Goal: Transaction & Acquisition: Book appointment/travel/reservation

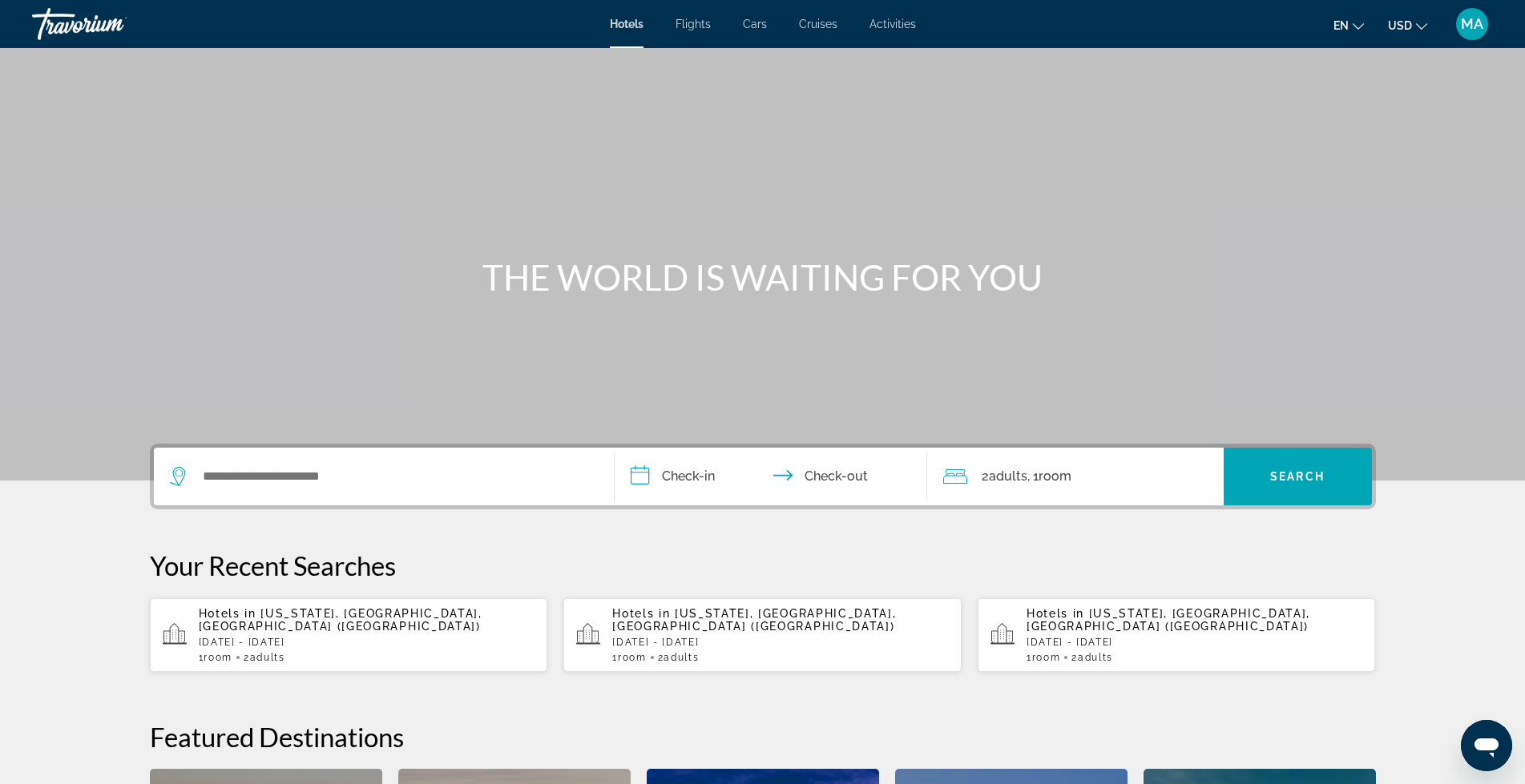
click at [277, 616] on span "[US_STATE], [GEOGRAPHIC_DATA], [GEOGRAPHIC_DATA] ([GEOGRAPHIC_DATA])" at bounding box center [340, 620] width 284 height 26
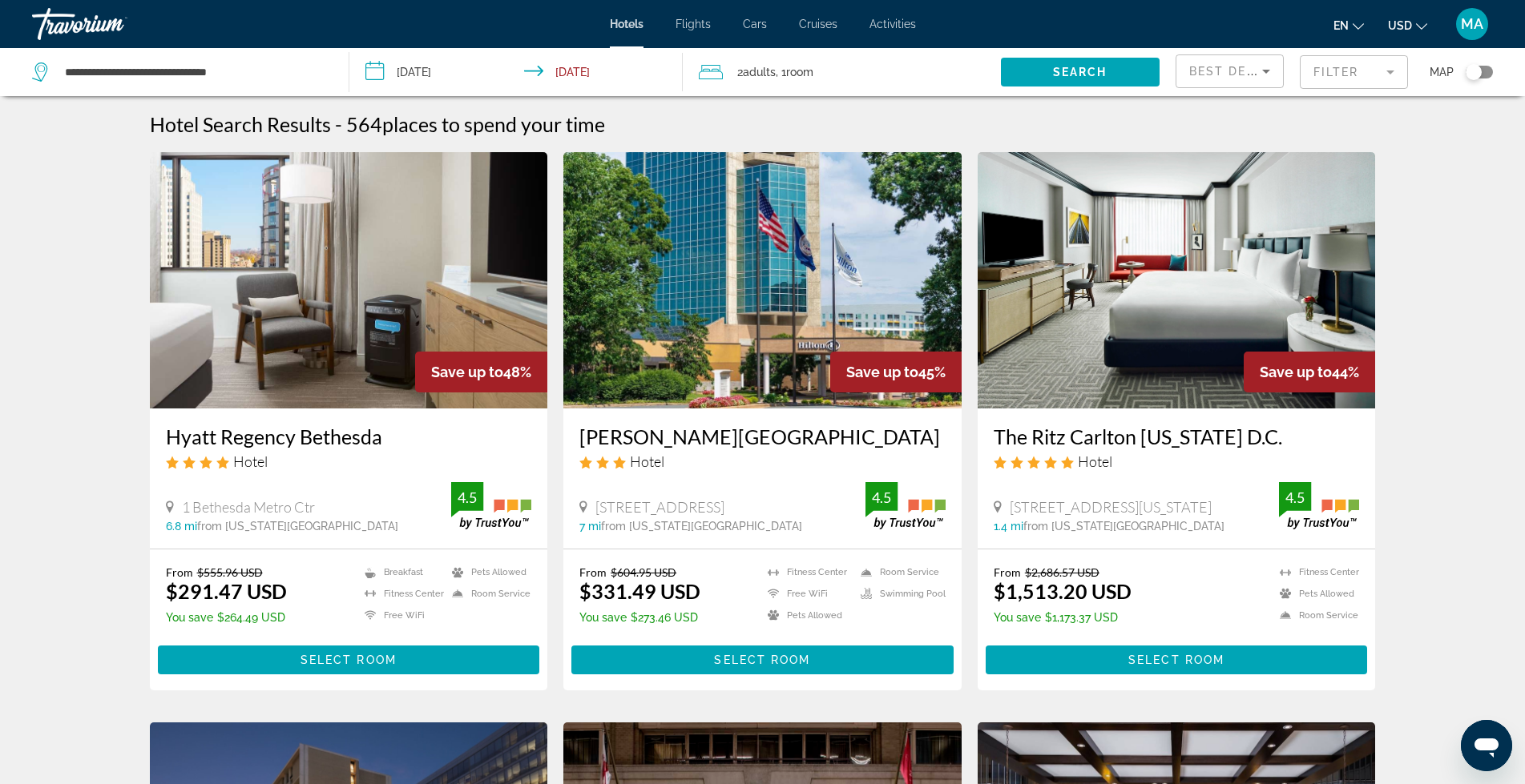
click at [1393, 77] on mat-form-field "Filter" at bounding box center [1354, 71] width 108 height 33
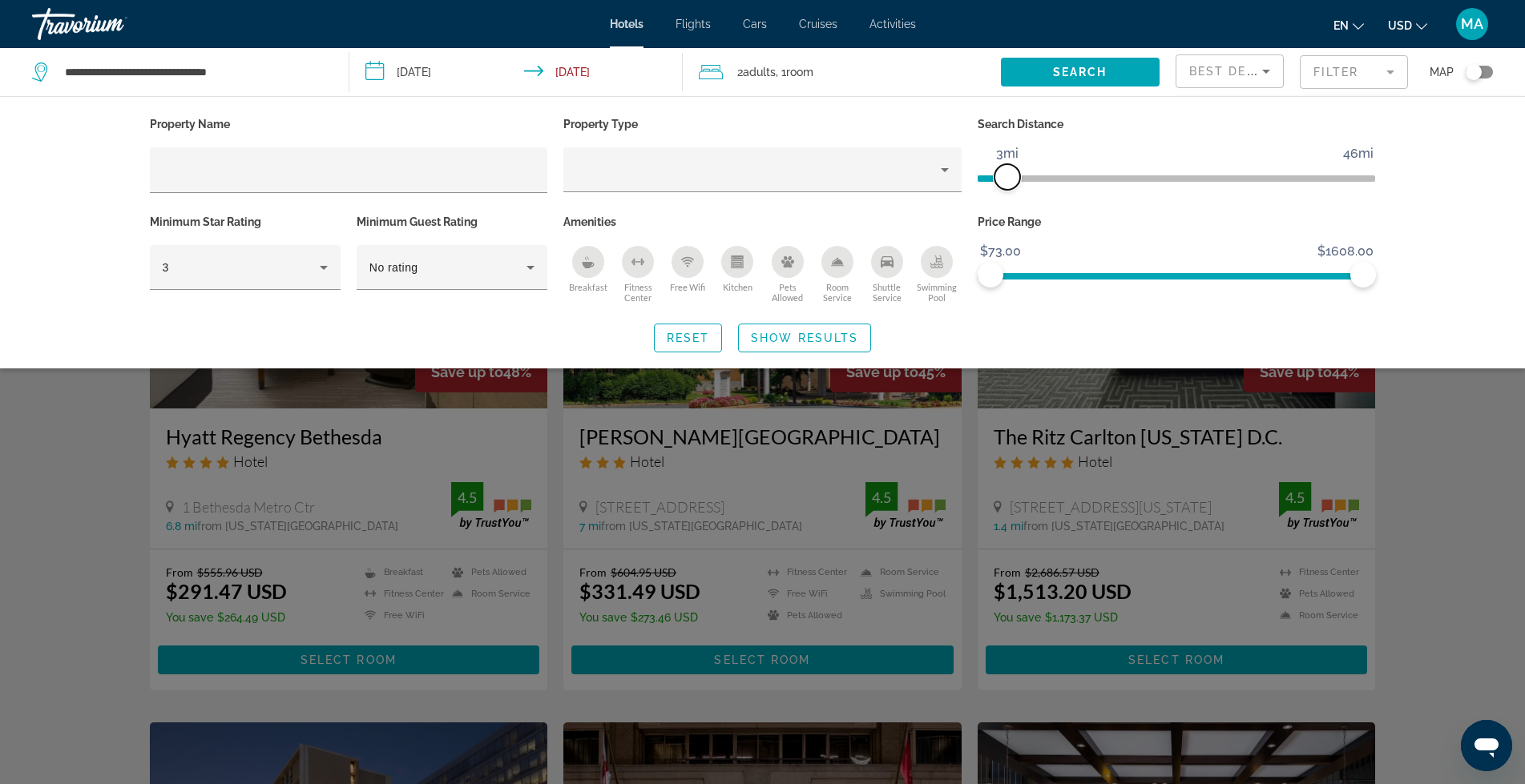
drag, startPoint x: 1355, startPoint y: 175, endPoint x: 1005, endPoint y: 185, distance: 350.1
click at [1005, 185] on span "ngx-slider" at bounding box center [1007, 177] width 26 height 26
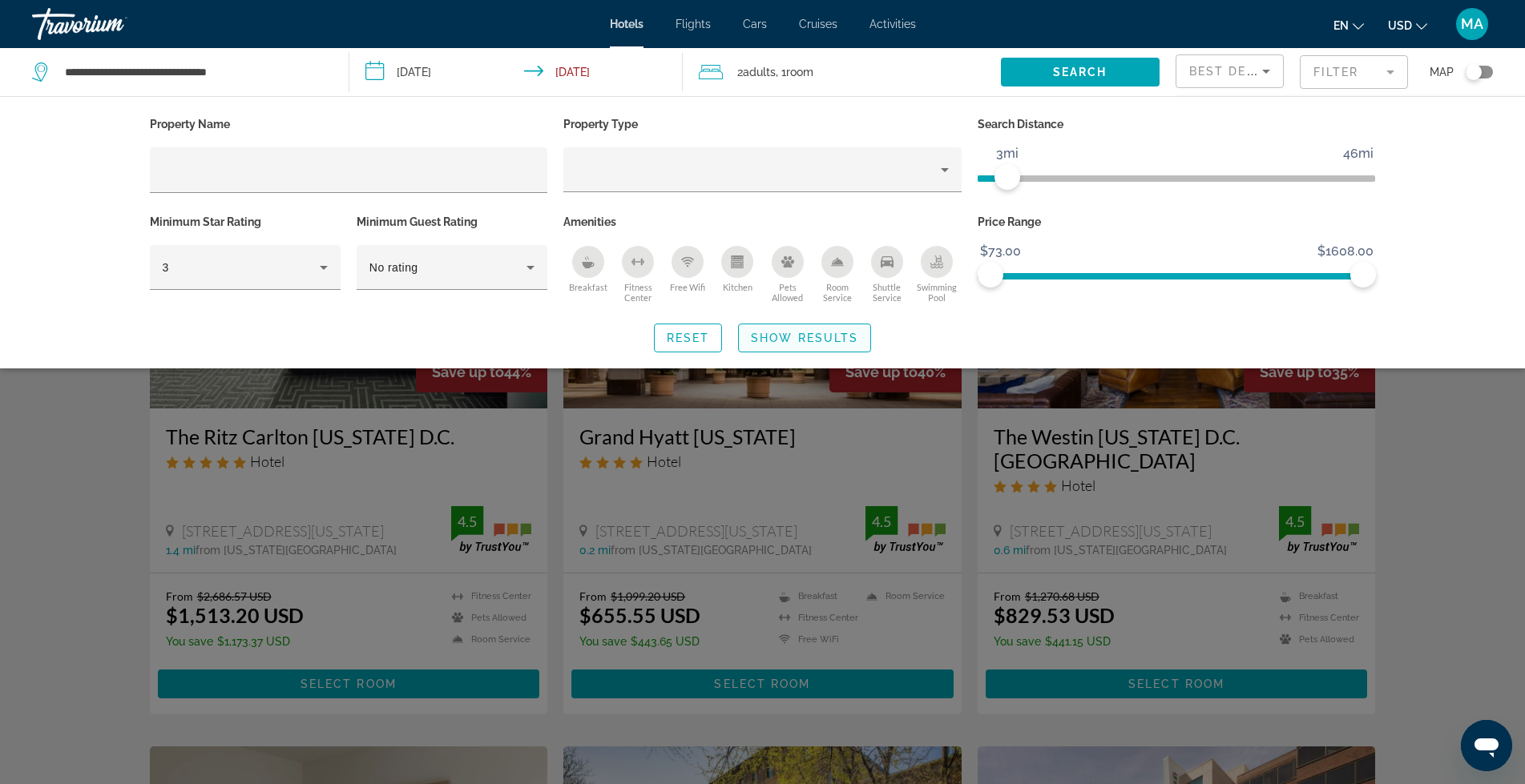
click at [827, 343] on span "Show Results" at bounding box center [804, 338] width 107 height 12
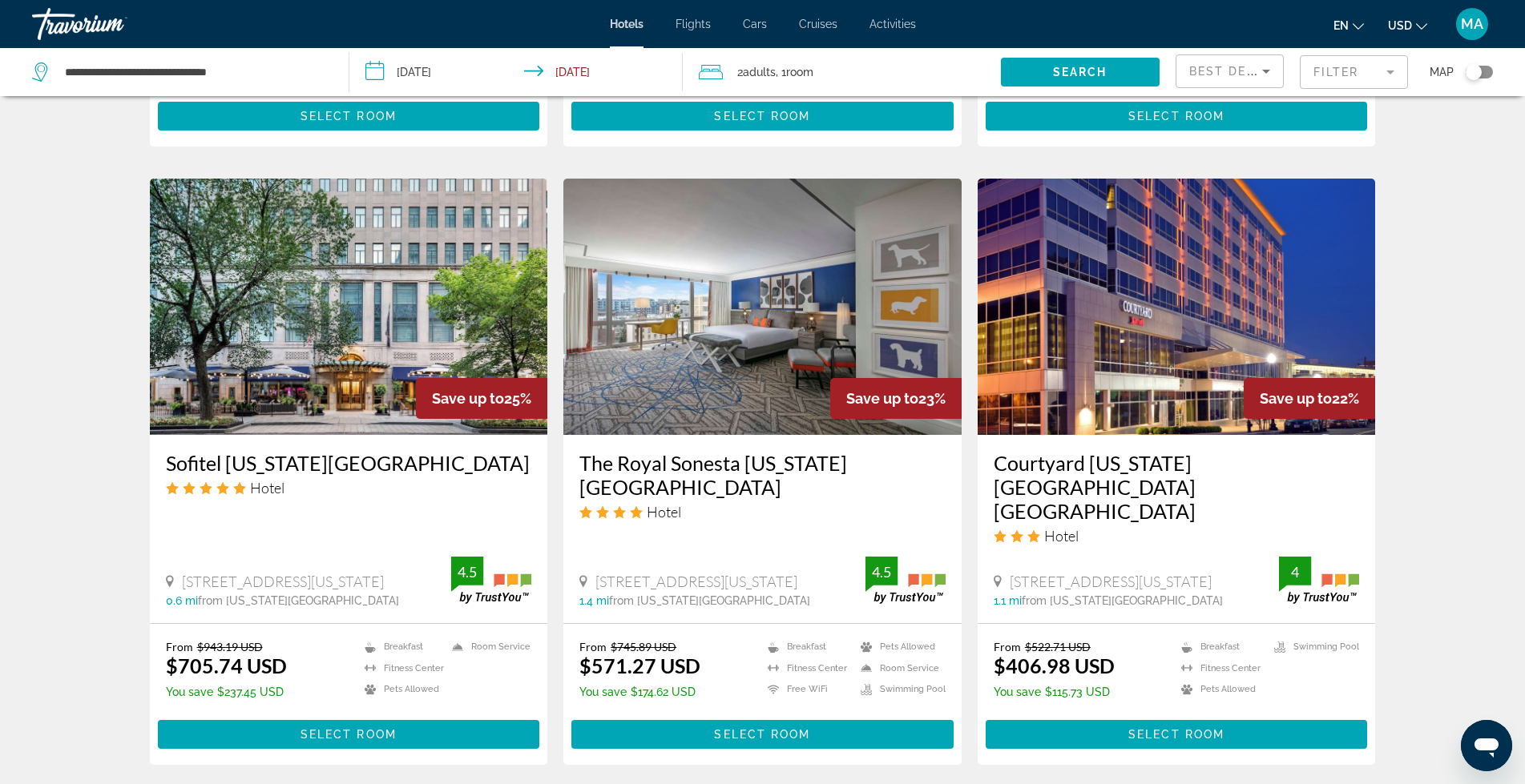
scroll to position [1843, 0]
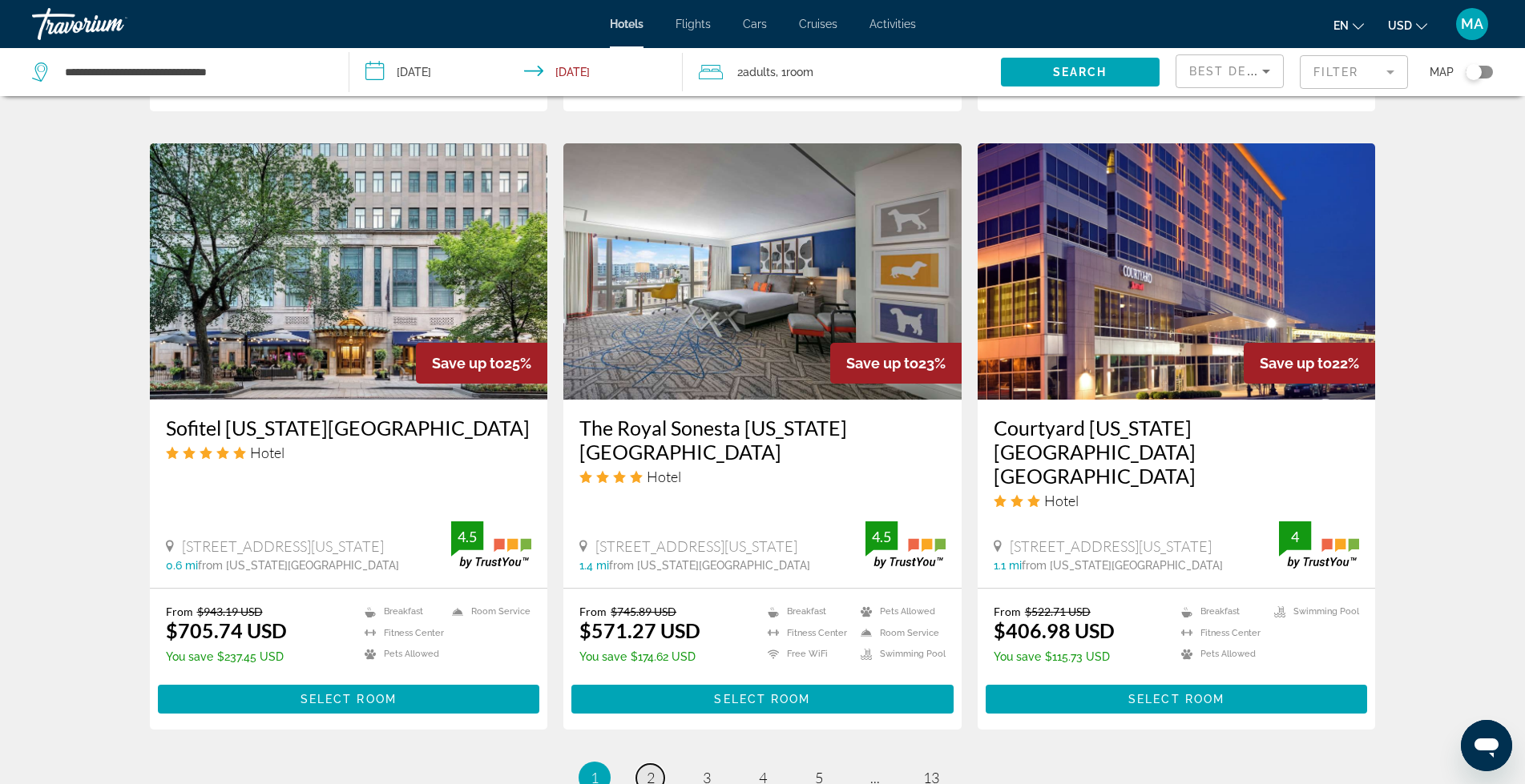
click at [647, 769] on span "2" at bounding box center [651, 777] width 8 height 17
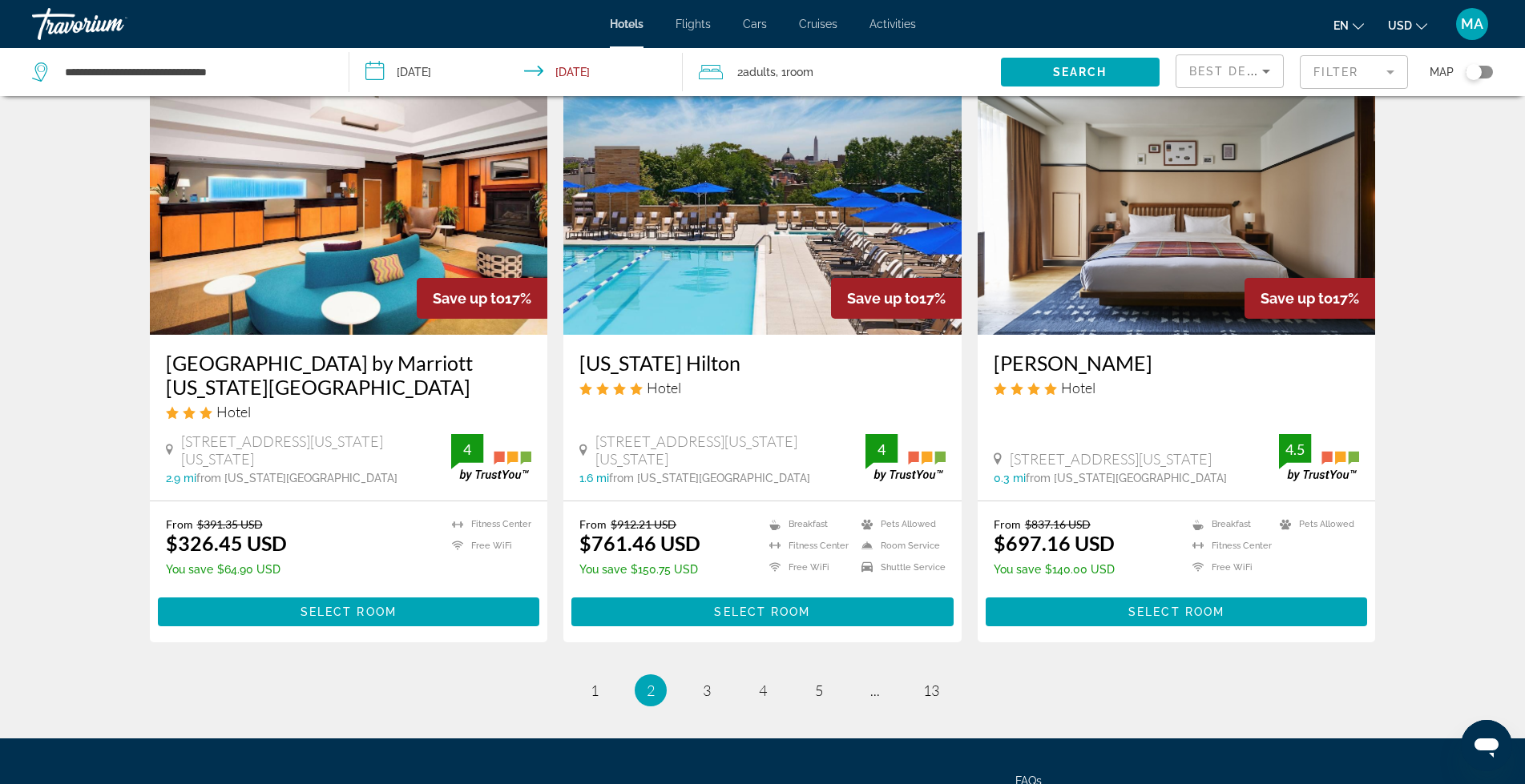
scroll to position [1853, 0]
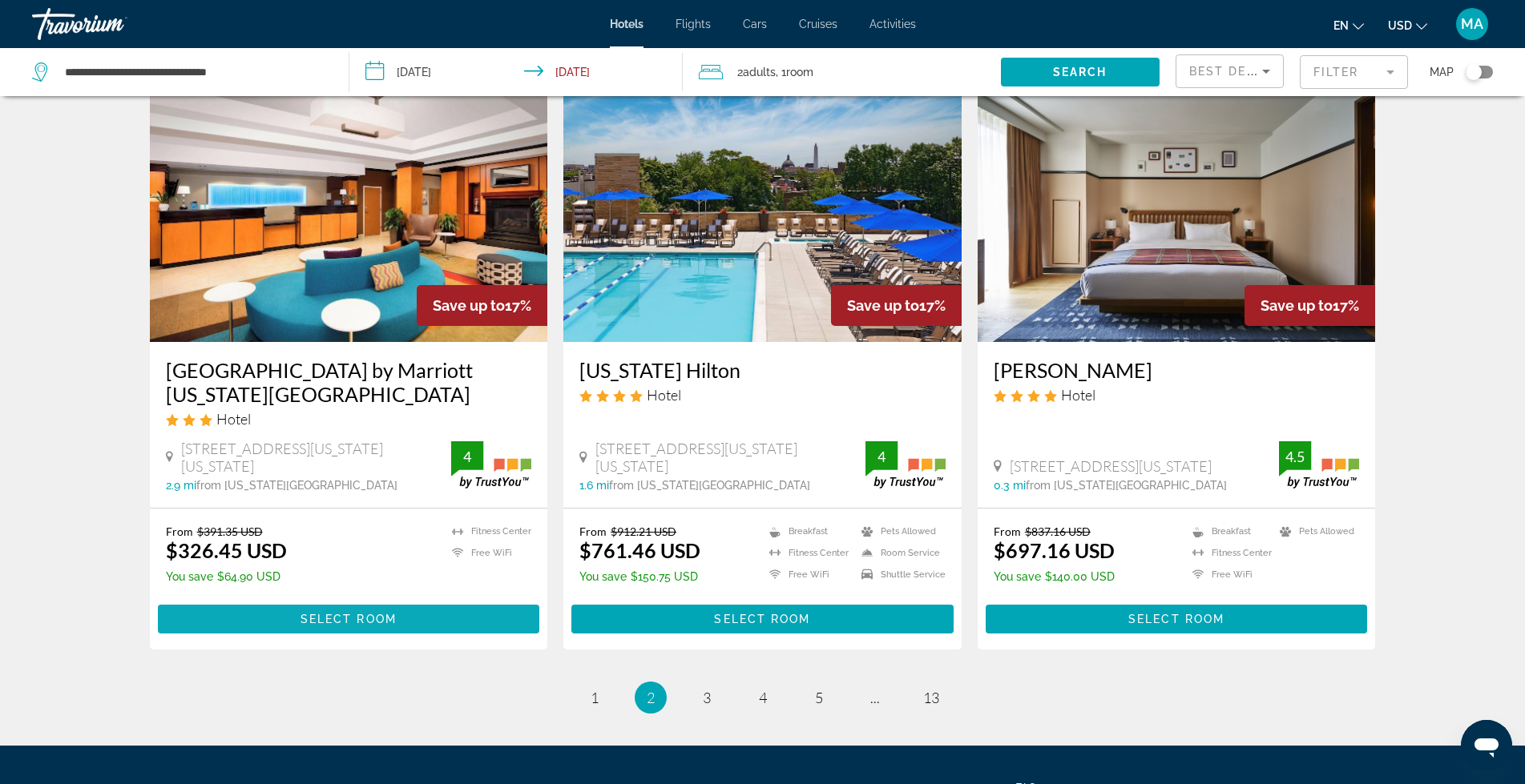
click at [311, 613] on span "Select Room" at bounding box center [348, 619] width 96 height 12
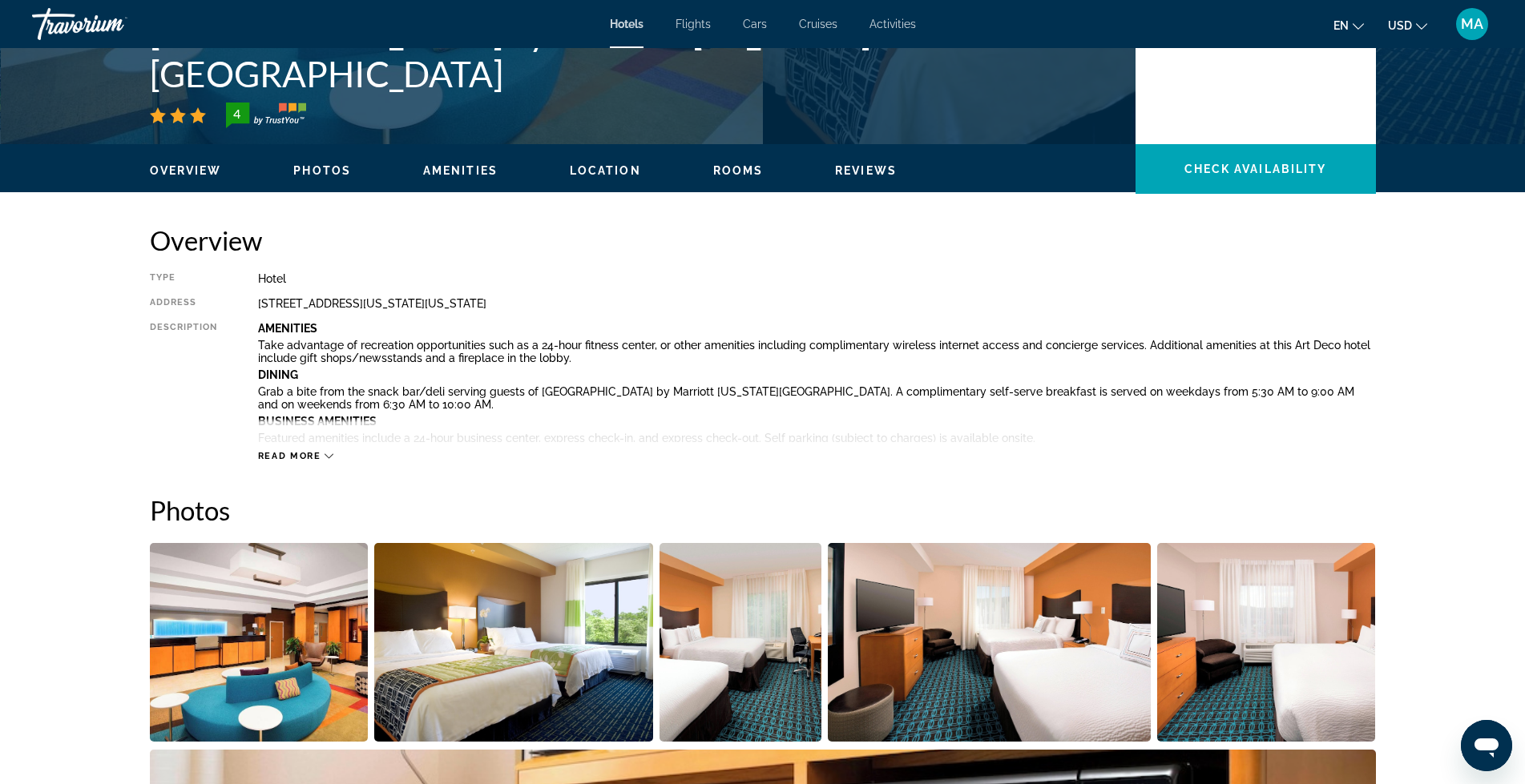
scroll to position [374, 0]
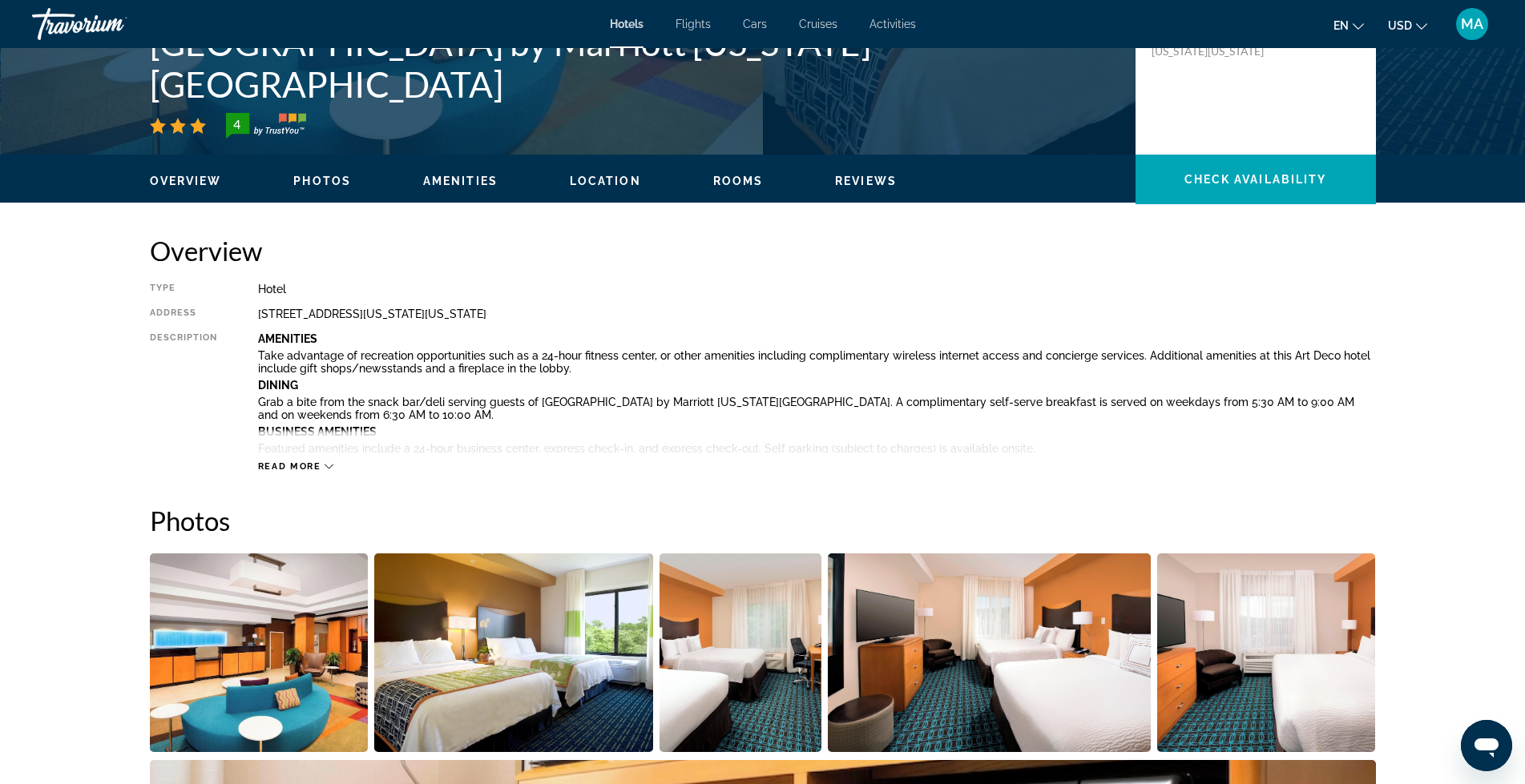
click at [290, 469] on span "Read more" at bounding box center [289, 466] width 63 height 11
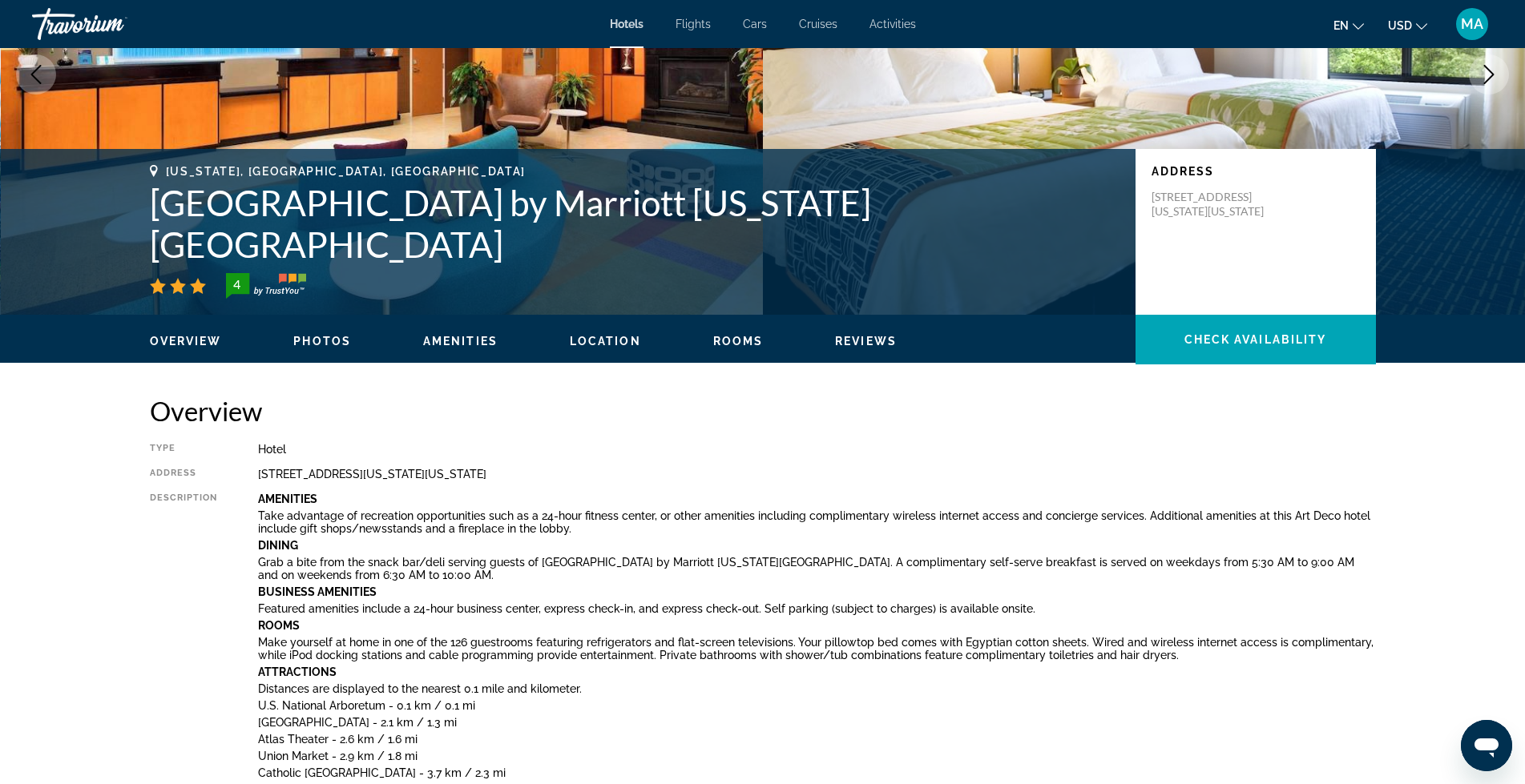
scroll to position [267, 0]
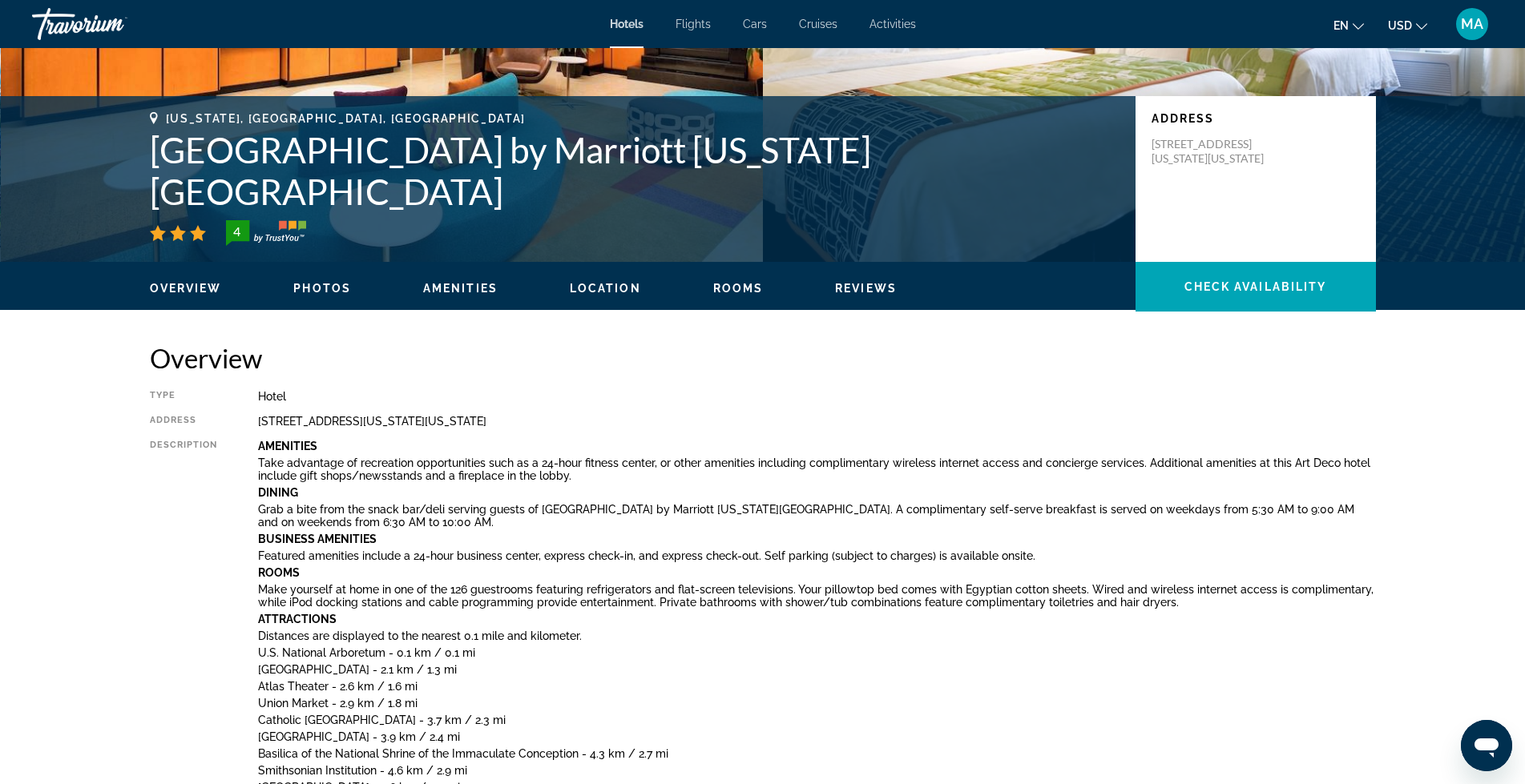
click at [600, 284] on span "Location" at bounding box center [605, 288] width 72 height 12
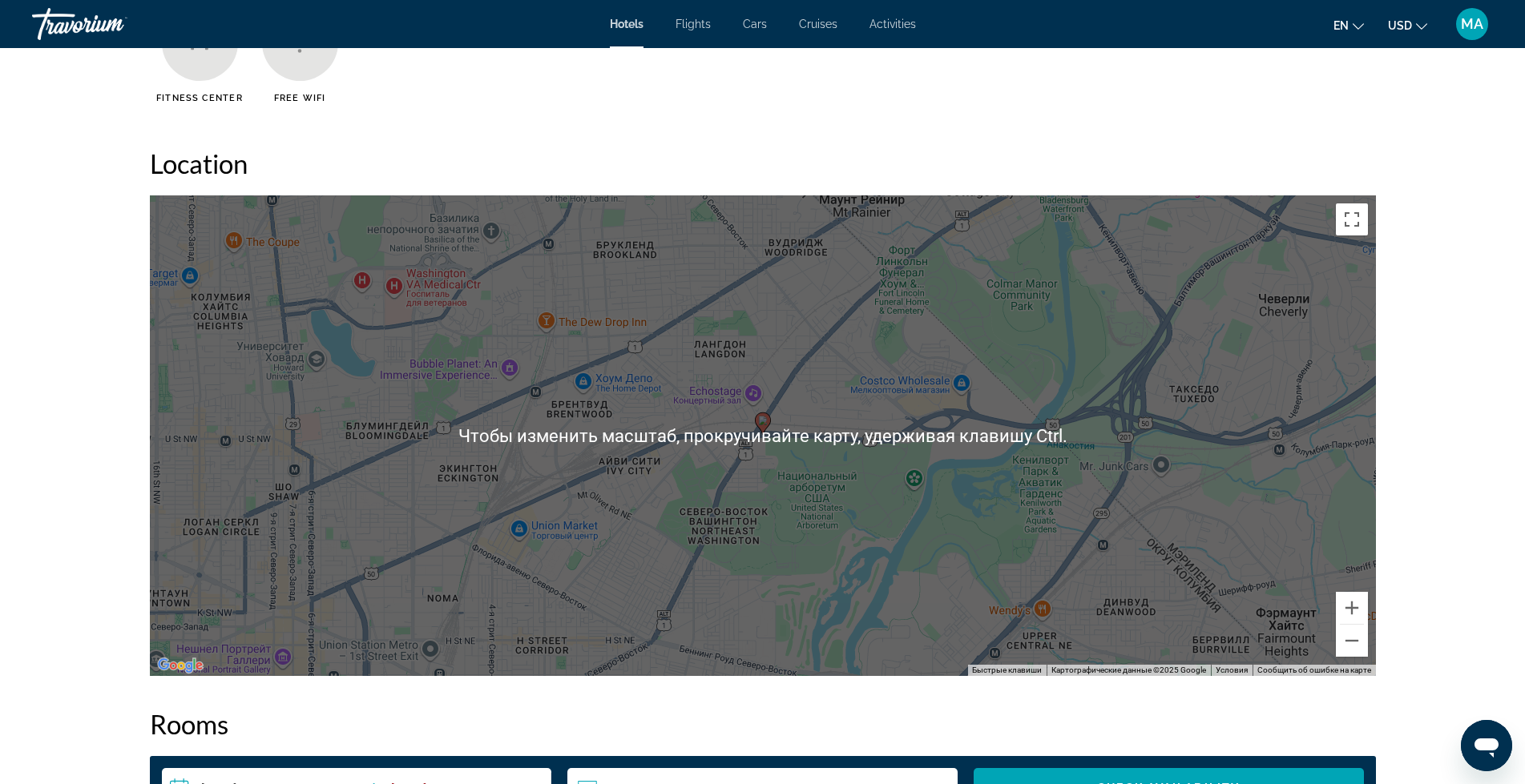
scroll to position [2203, 0]
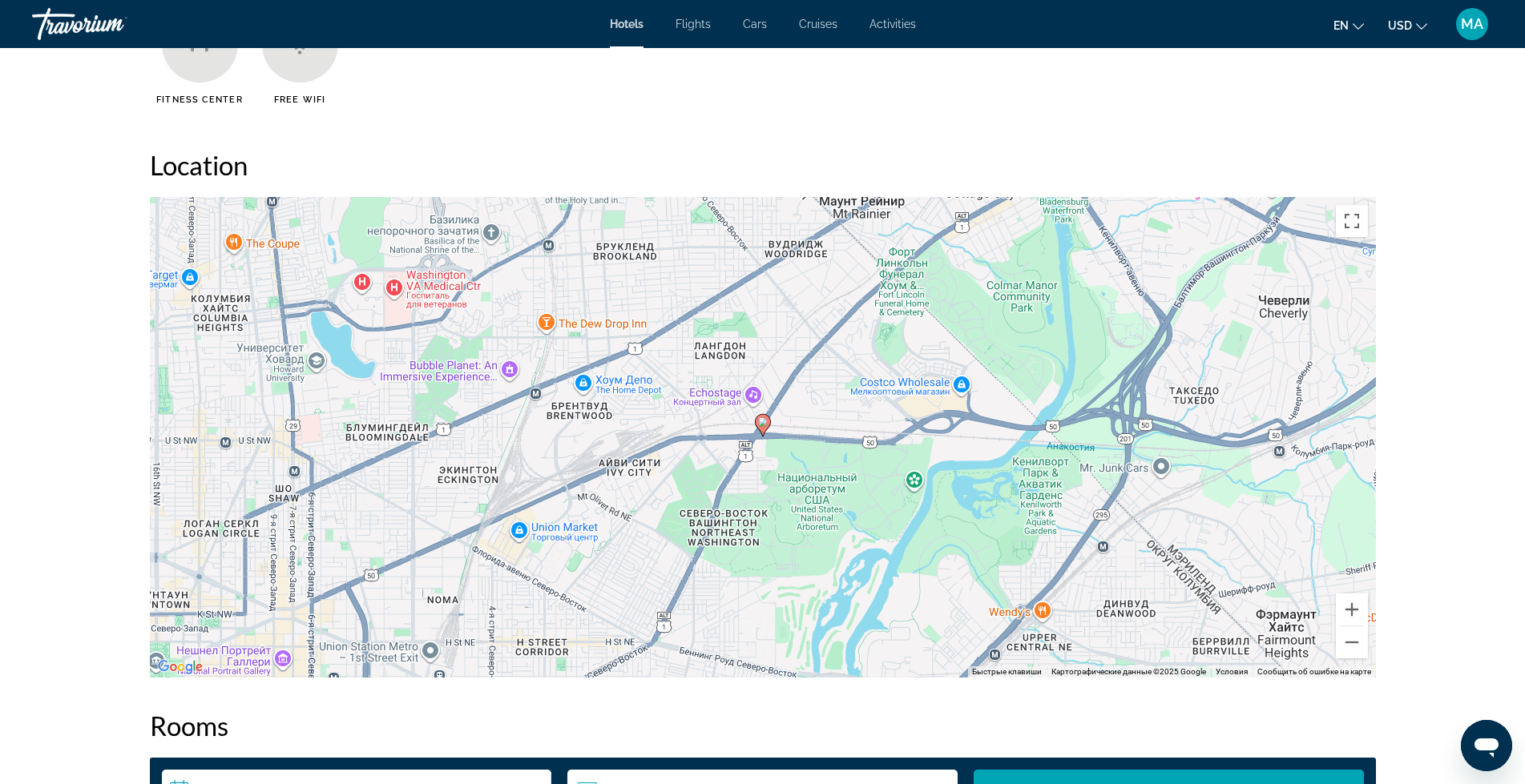
click at [762, 433] on gmp-advanced-marker "Main content" at bounding box center [762, 425] width 16 height 24
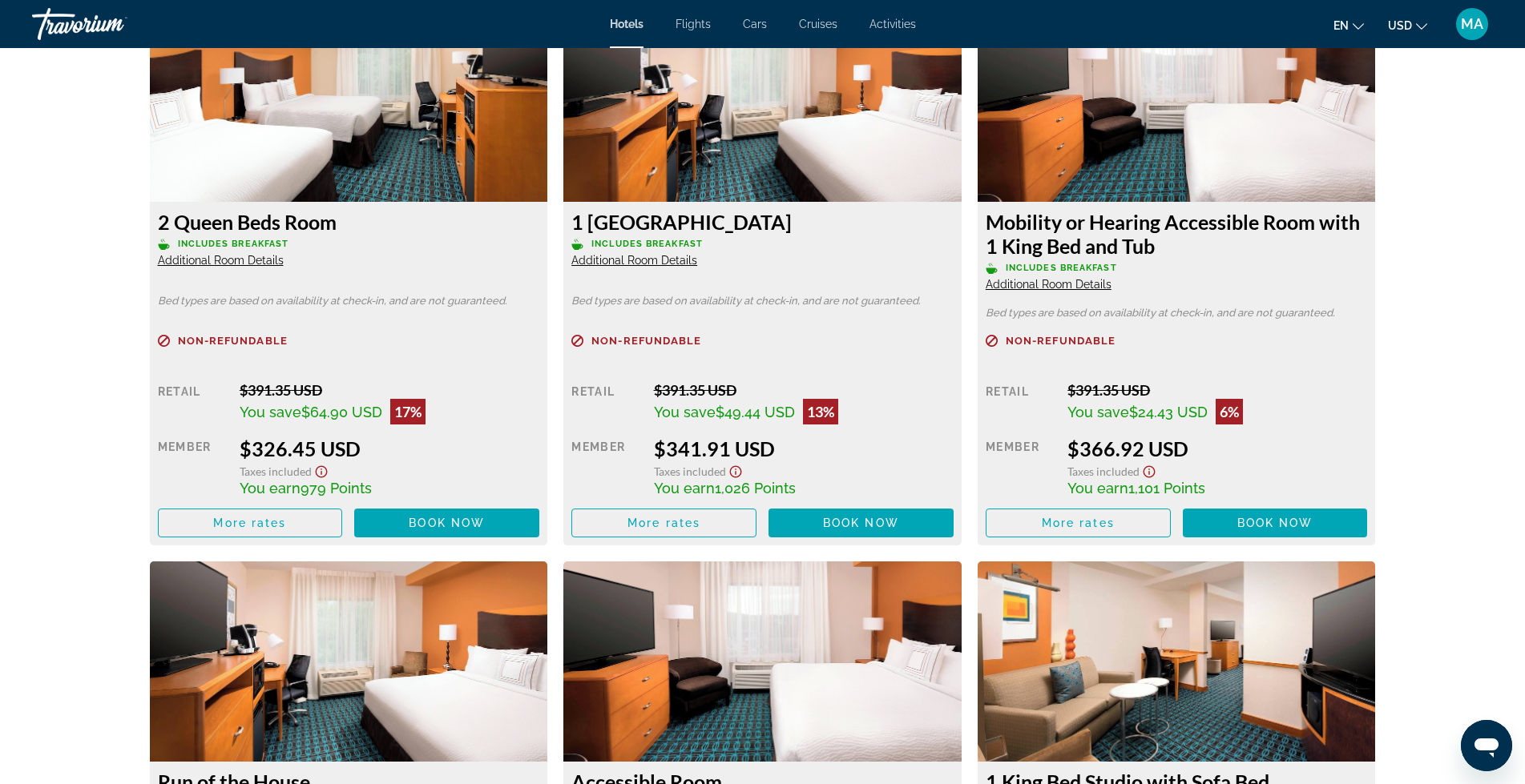
scroll to position [3058, 0]
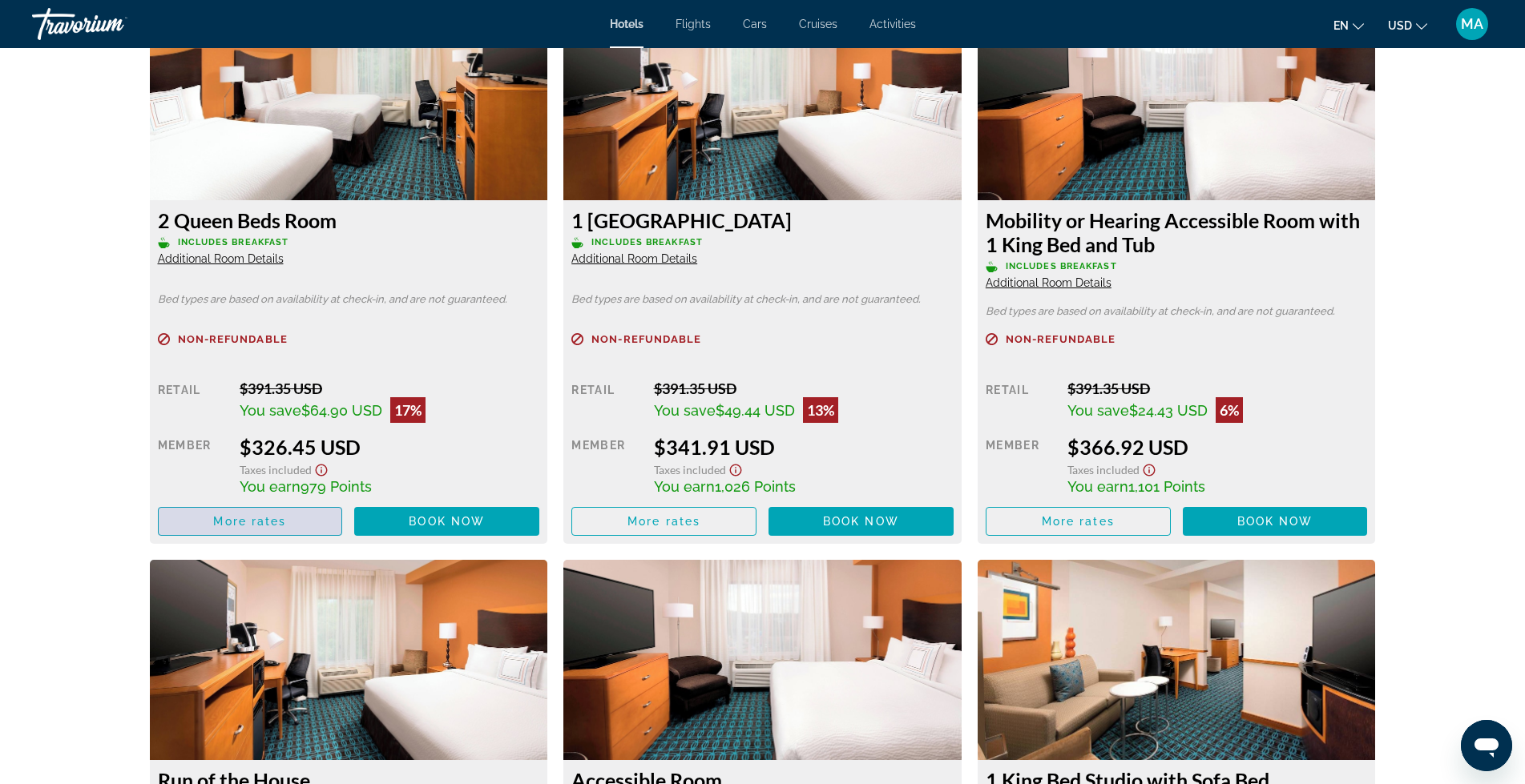
click at [286, 521] on span "More rates" at bounding box center [249, 521] width 73 height 12
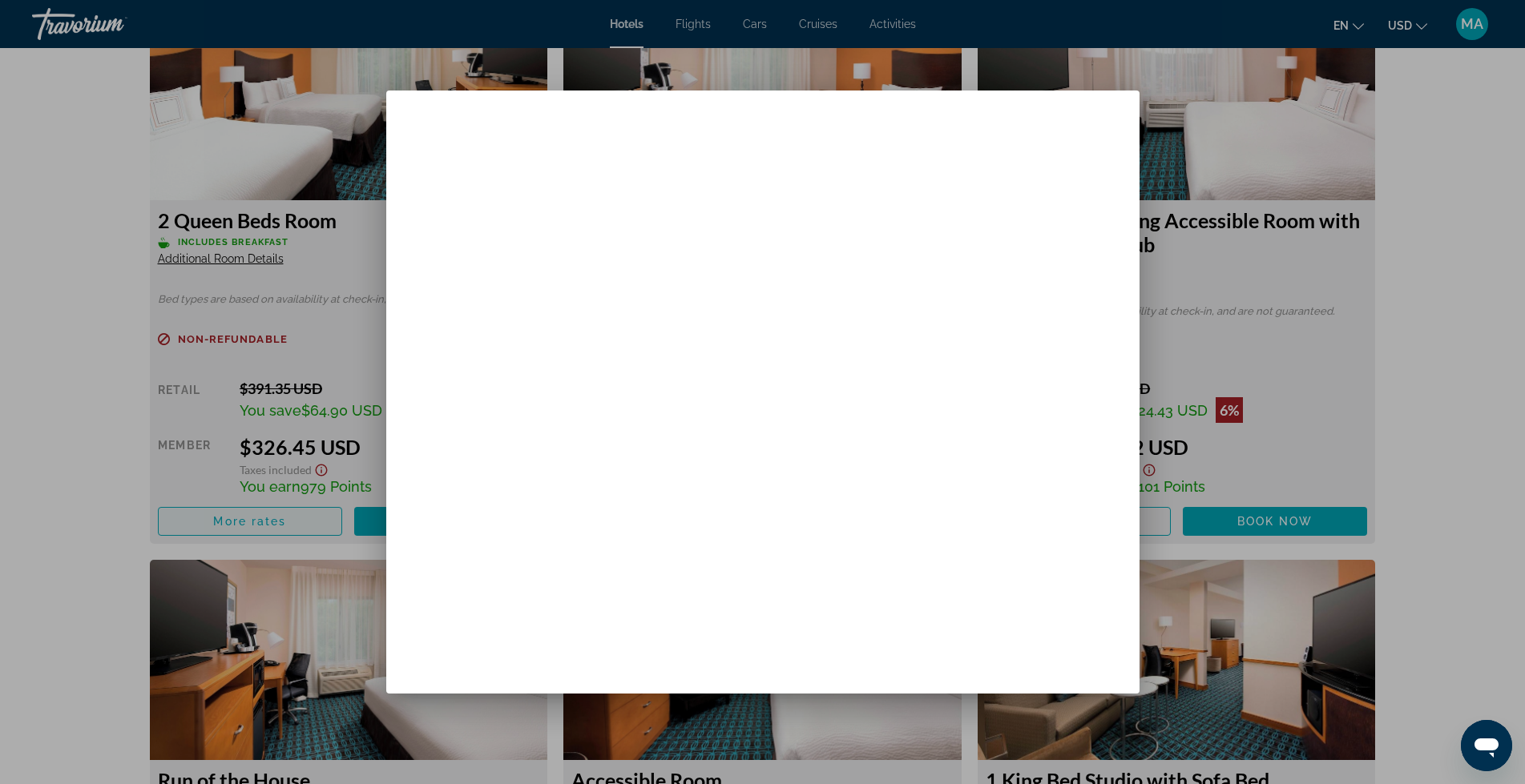
scroll to position [0, 0]
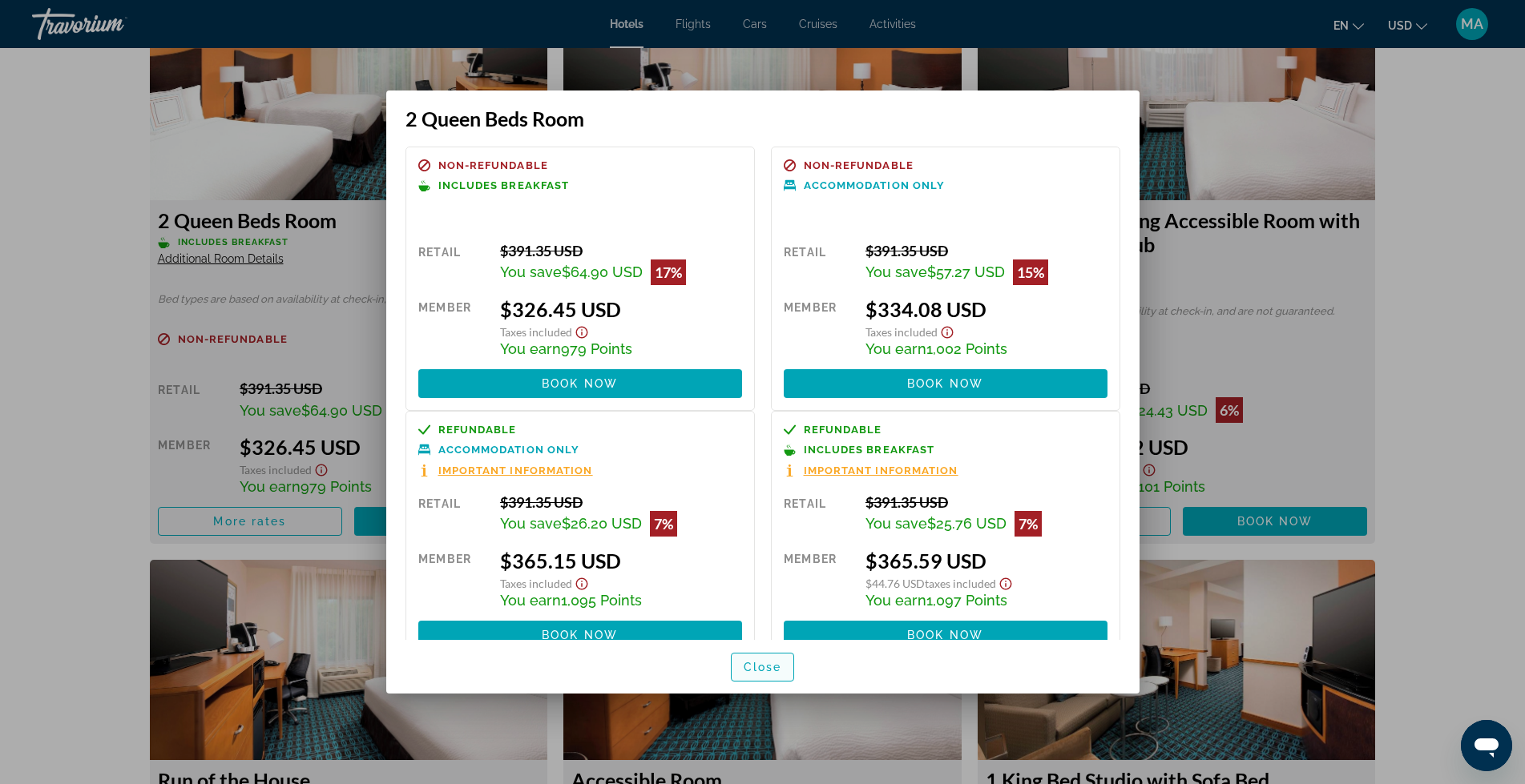
drag, startPoint x: 773, startPoint y: 665, endPoint x: 585, endPoint y: 627, distance: 191.8
click at [773, 666] on span "Close" at bounding box center [762, 667] width 38 height 12
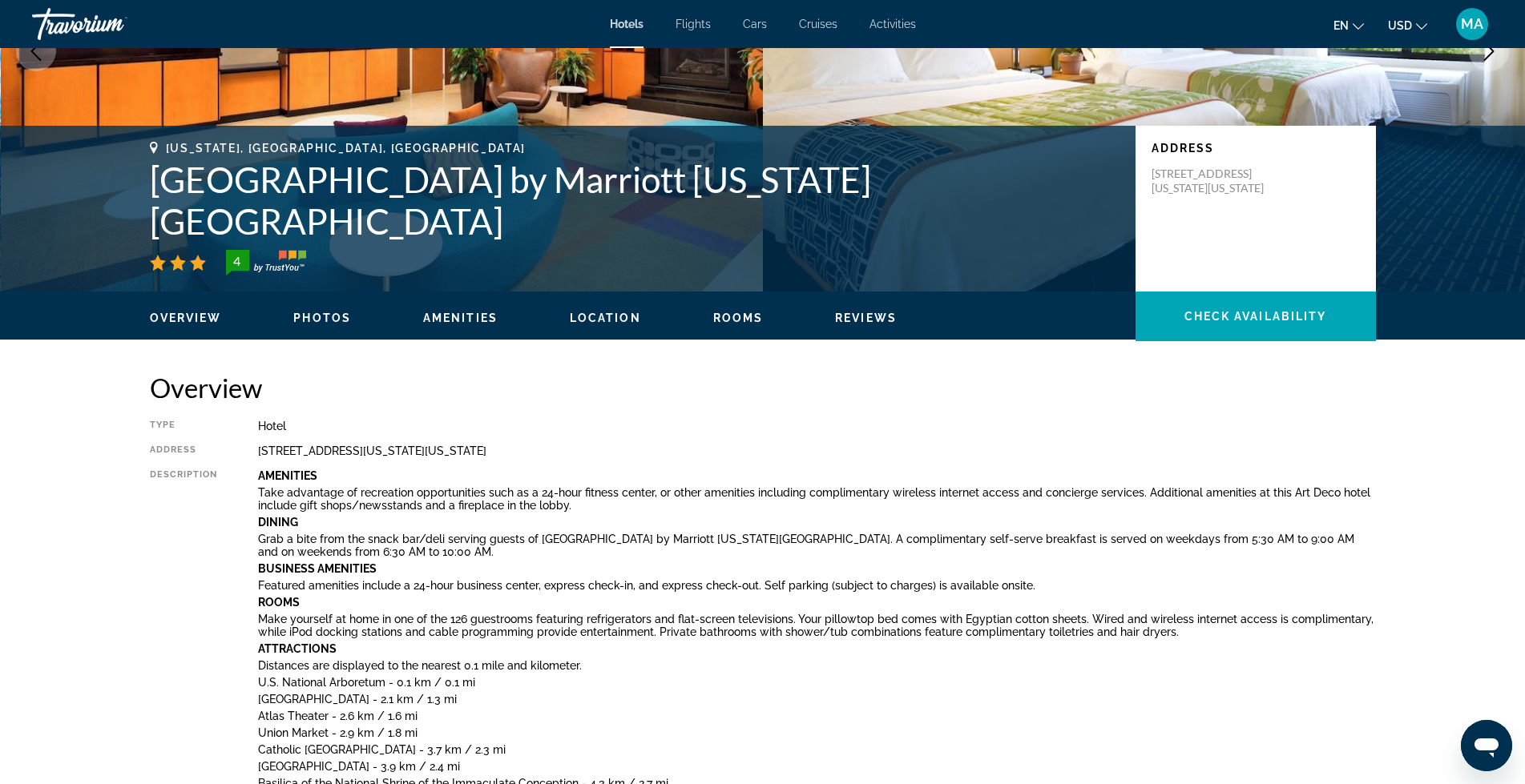
scroll to position [227, 0]
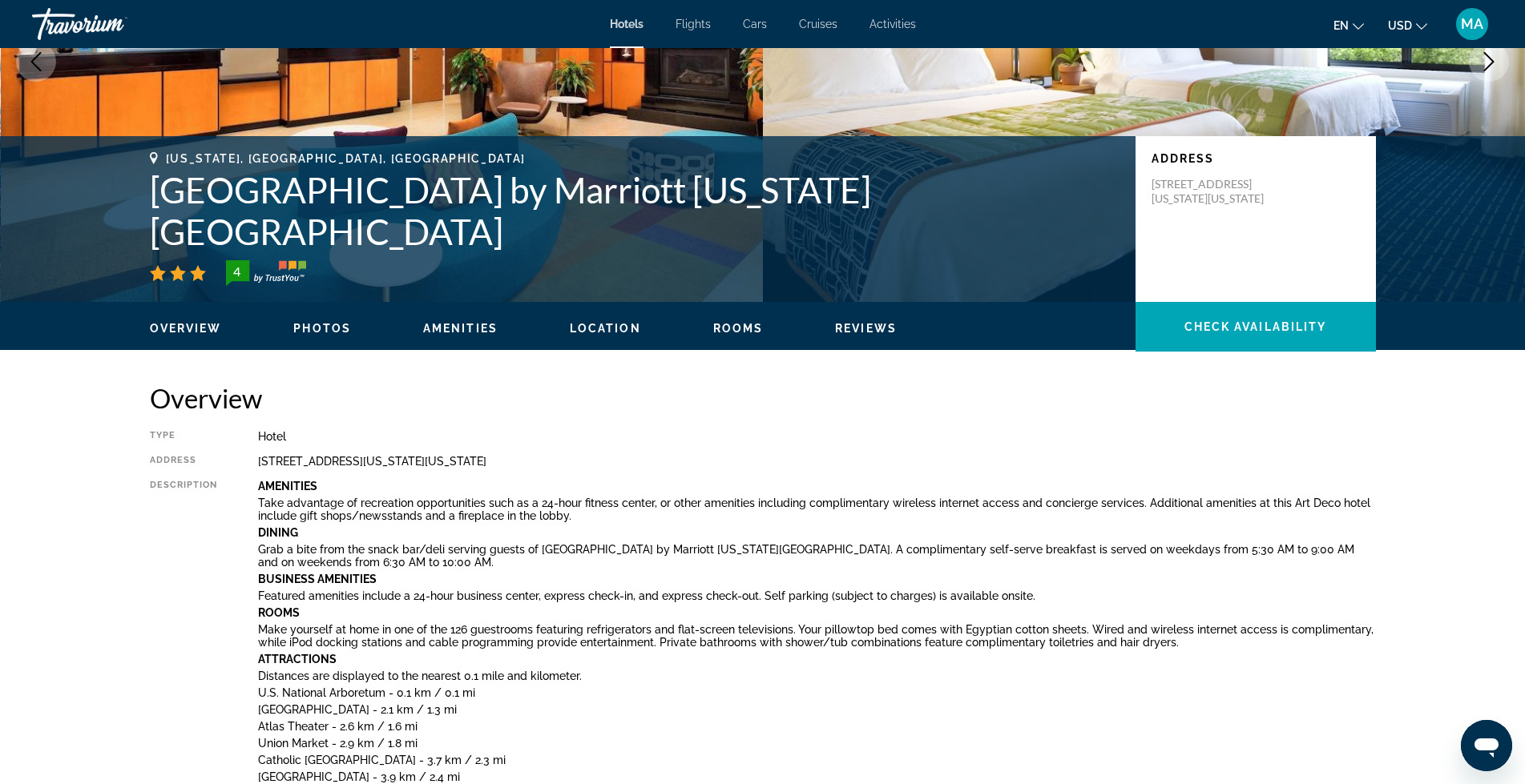
click at [719, 331] on span "Rooms" at bounding box center [738, 328] width 51 height 12
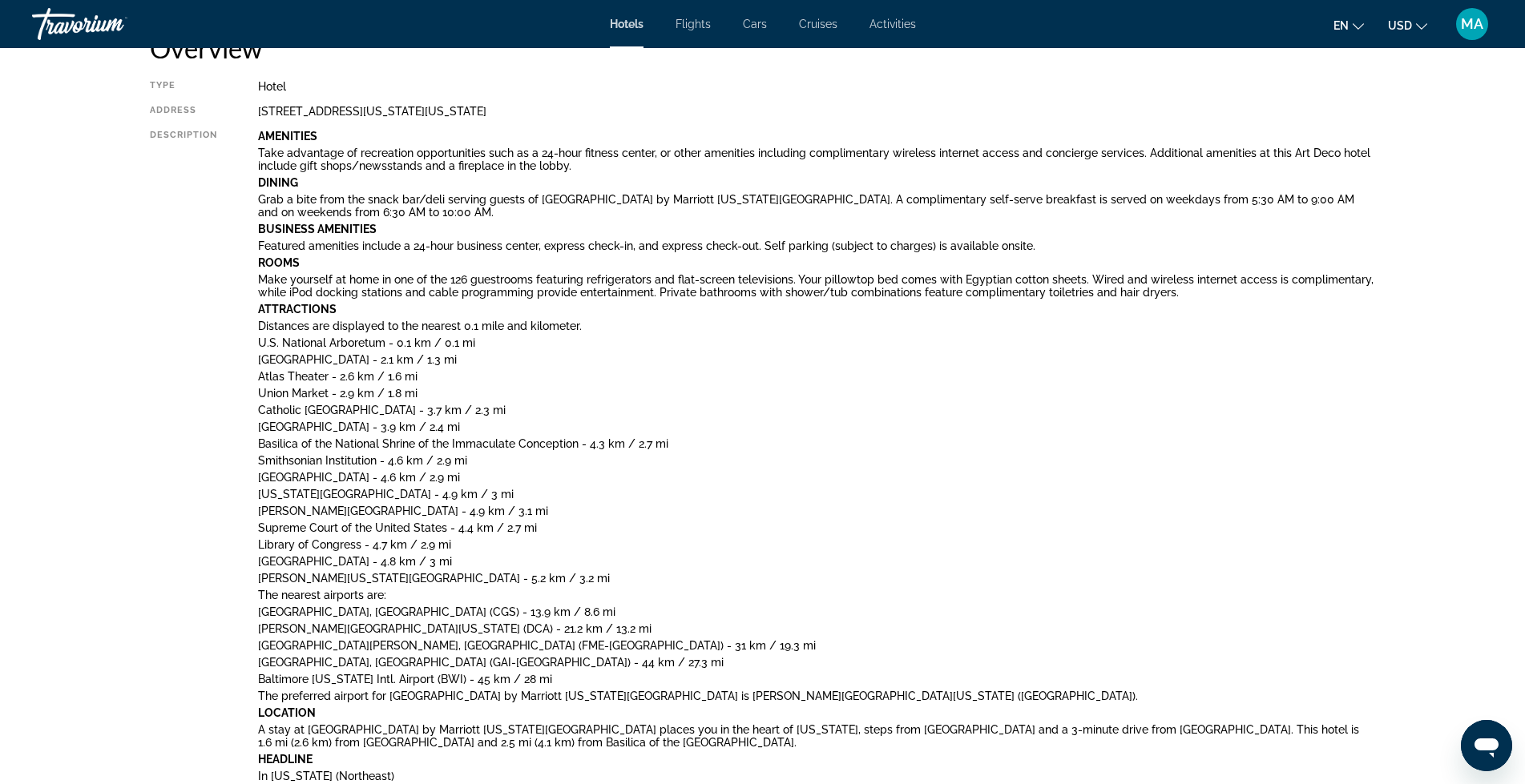
scroll to position [574, 0]
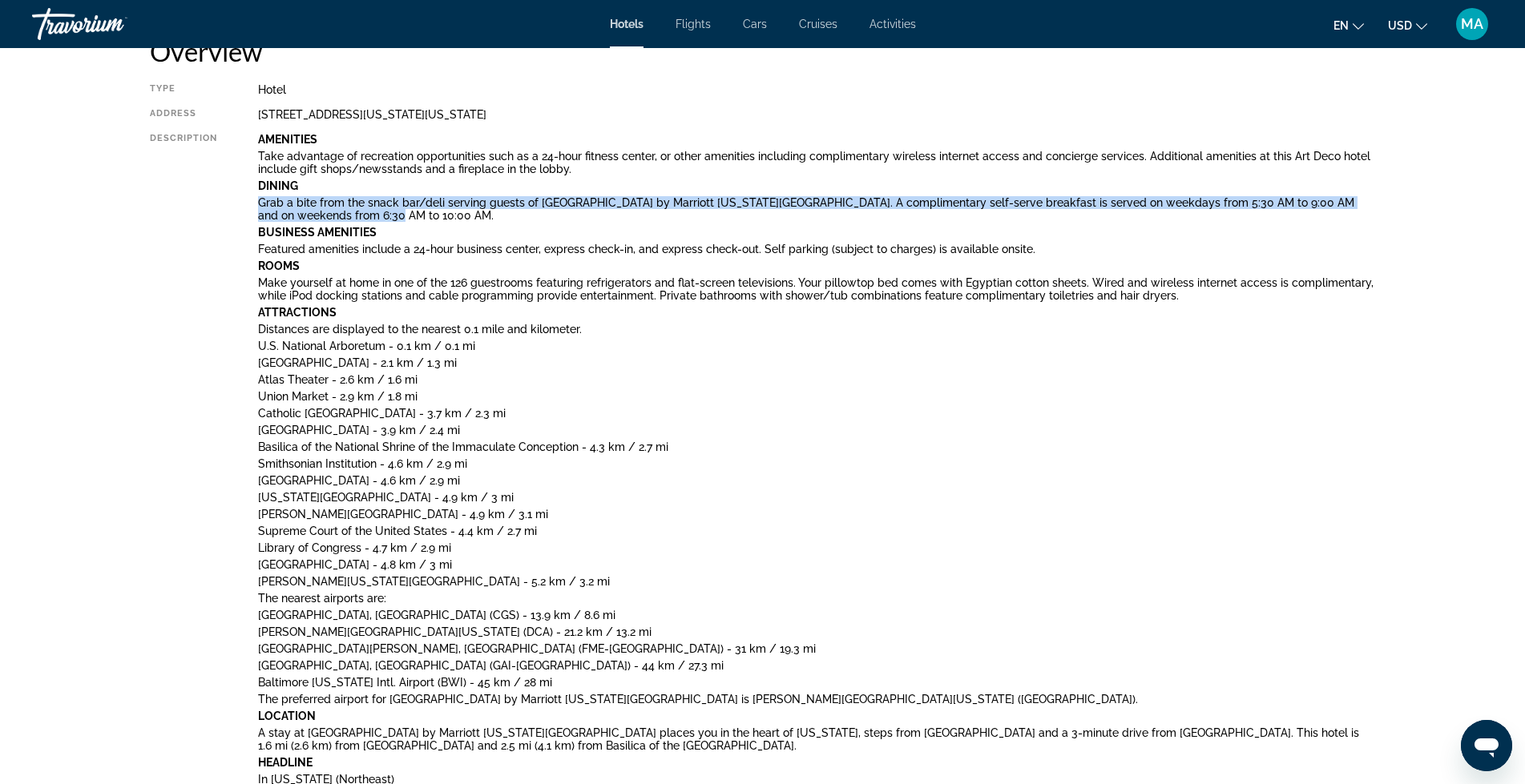
drag, startPoint x: 377, startPoint y: 215, endPoint x: 253, endPoint y: 197, distance: 125.3
click at [253, 197] on div "Type Hotel Address [STREET_ADDRESS][US_STATE][US_STATE] Description Amenities T…" at bounding box center [762, 573] width 1226 height 979
copy p "Grab a bite from the snack bar/deli serving guests of [GEOGRAPHIC_DATA] by Marr…"
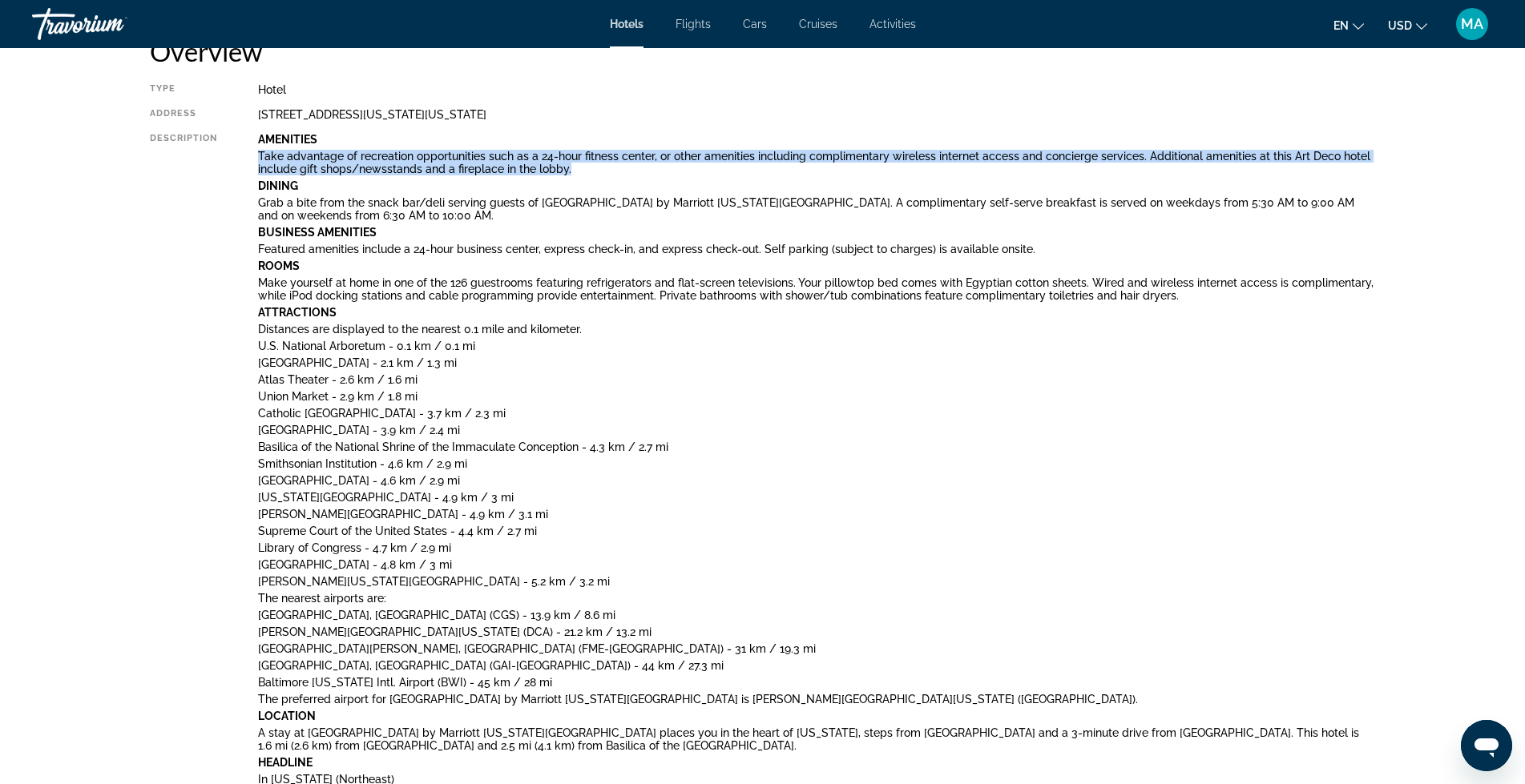
drag, startPoint x: 585, startPoint y: 168, endPoint x: 249, endPoint y: 161, distance: 336.1
click at [249, 161] on div "Type Hotel Address [STREET_ADDRESS][US_STATE][US_STATE] Description Amenities T…" at bounding box center [762, 573] width 1226 height 979
copy p "Take advantage of recreation opportunities such as a 24-hour fitness center, or…"
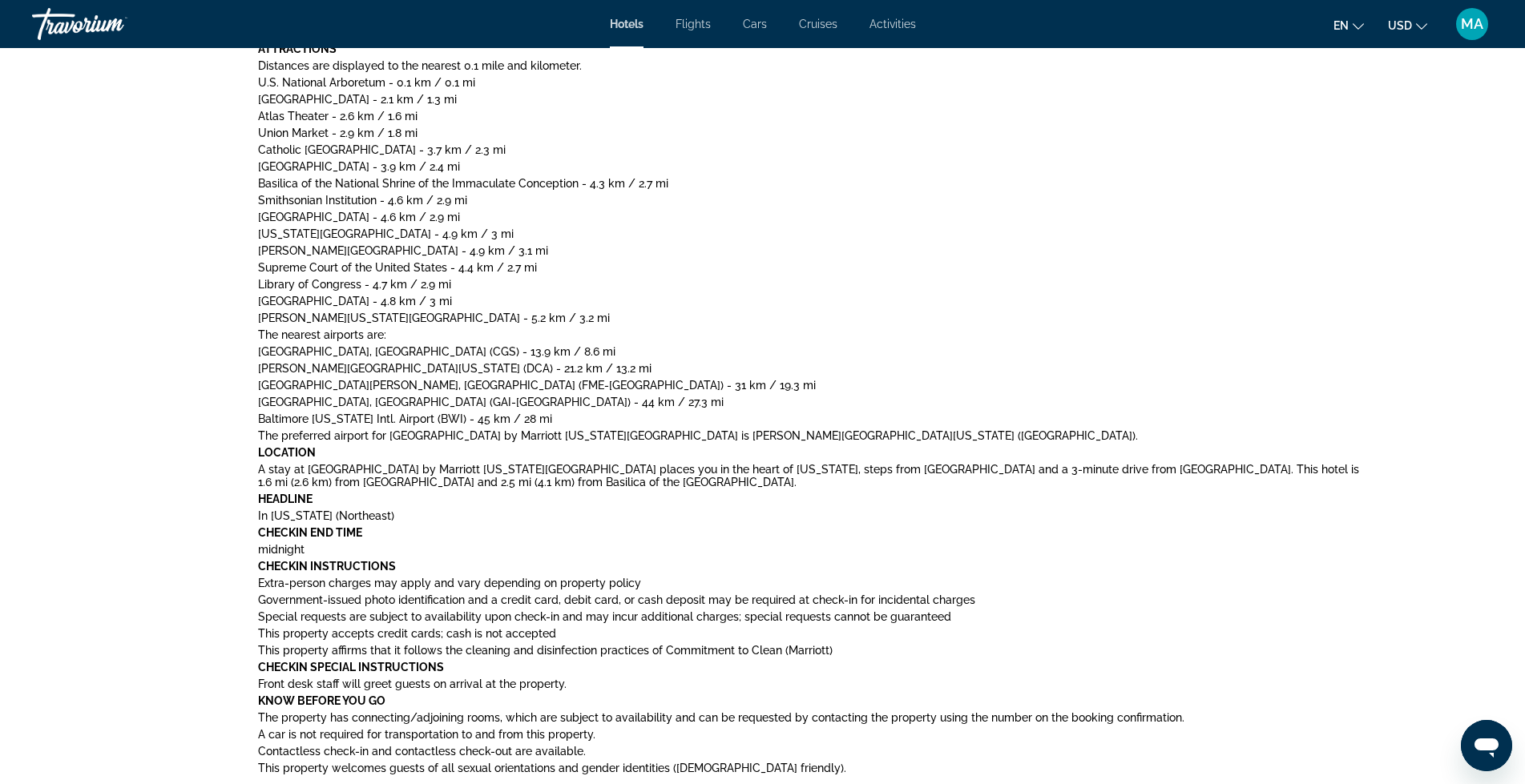
scroll to position [841, 0]
drag, startPoint x: 699, startPoint y: 482, endPoint x: 262, endPoint y: 468, distance: 437.2
click at [255, 468] on div "Type Hotel Address [STREET_ADDRESS][US_STATE][US_STATE] Description Amenities T…" at bounding box center [762, 306] width 1226 height 979
copy p "A stay at [GEOGRAPHIC_DATA] by Marriott [US_STATE][GEOGRAPHIC_DATA] places you …"
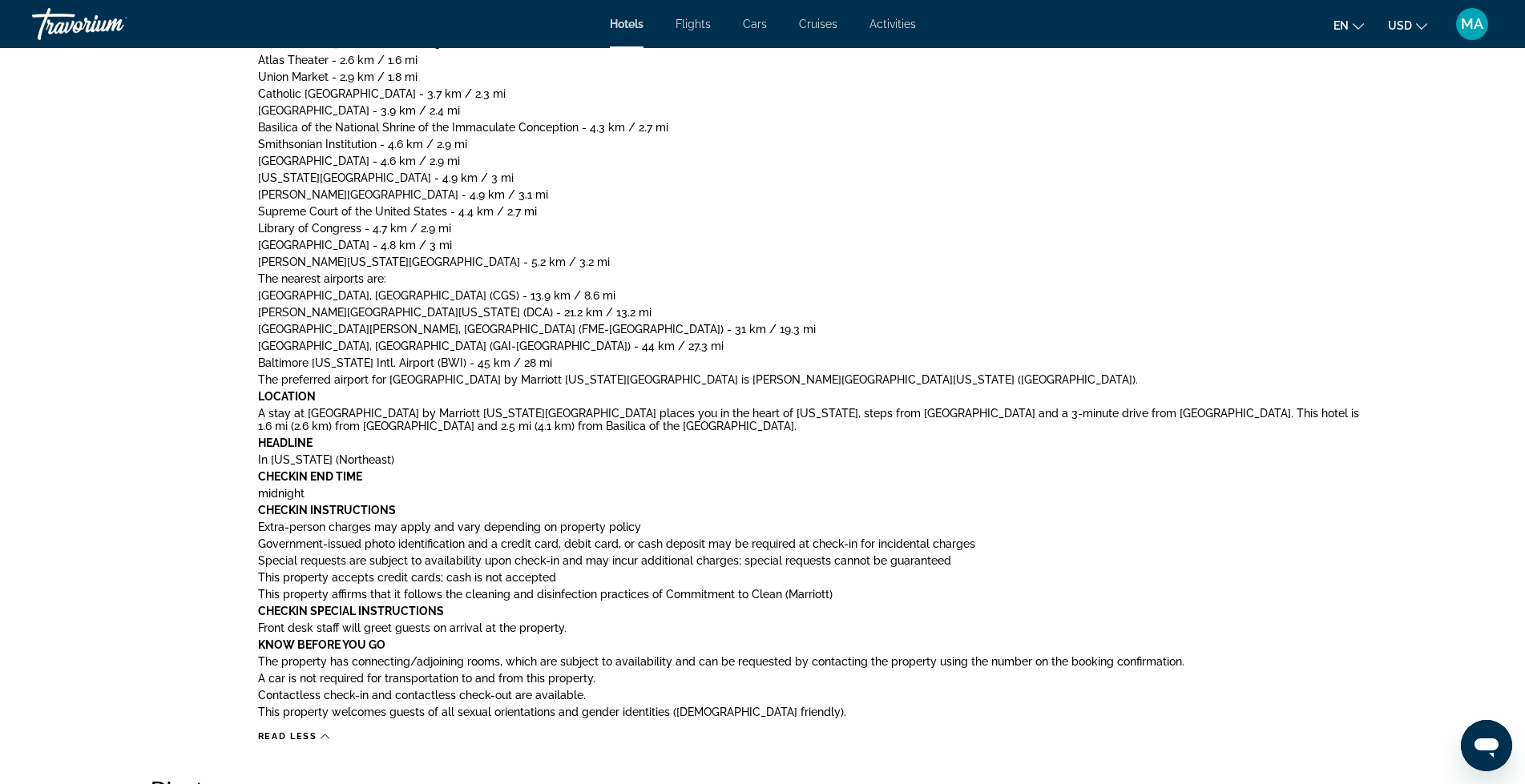
scroll to position [974, 0]
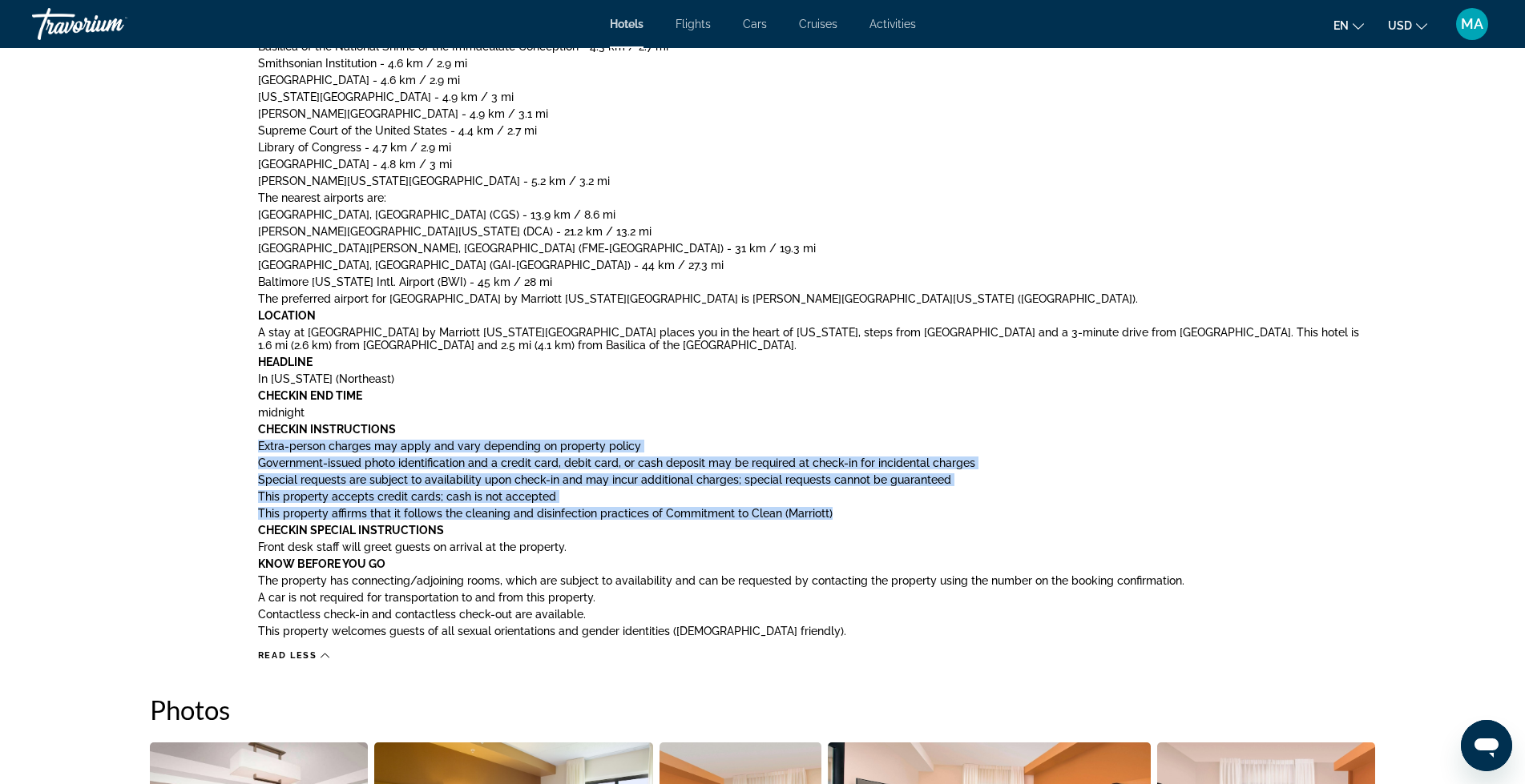
drag, startPoint x: 851, startPoint y: 517, endPoint x: 254, endPoint y: 447, distance: 601.1
click at [254, 447] on div "Type Hotel Address [STREET_ADDRESS][US_STATE][US_STATE] Description Amenities T…" at bounding box center [762, 172] width 1226 height 979
copy div "Extra-person charges may apply and vary depending on property policy Government…"
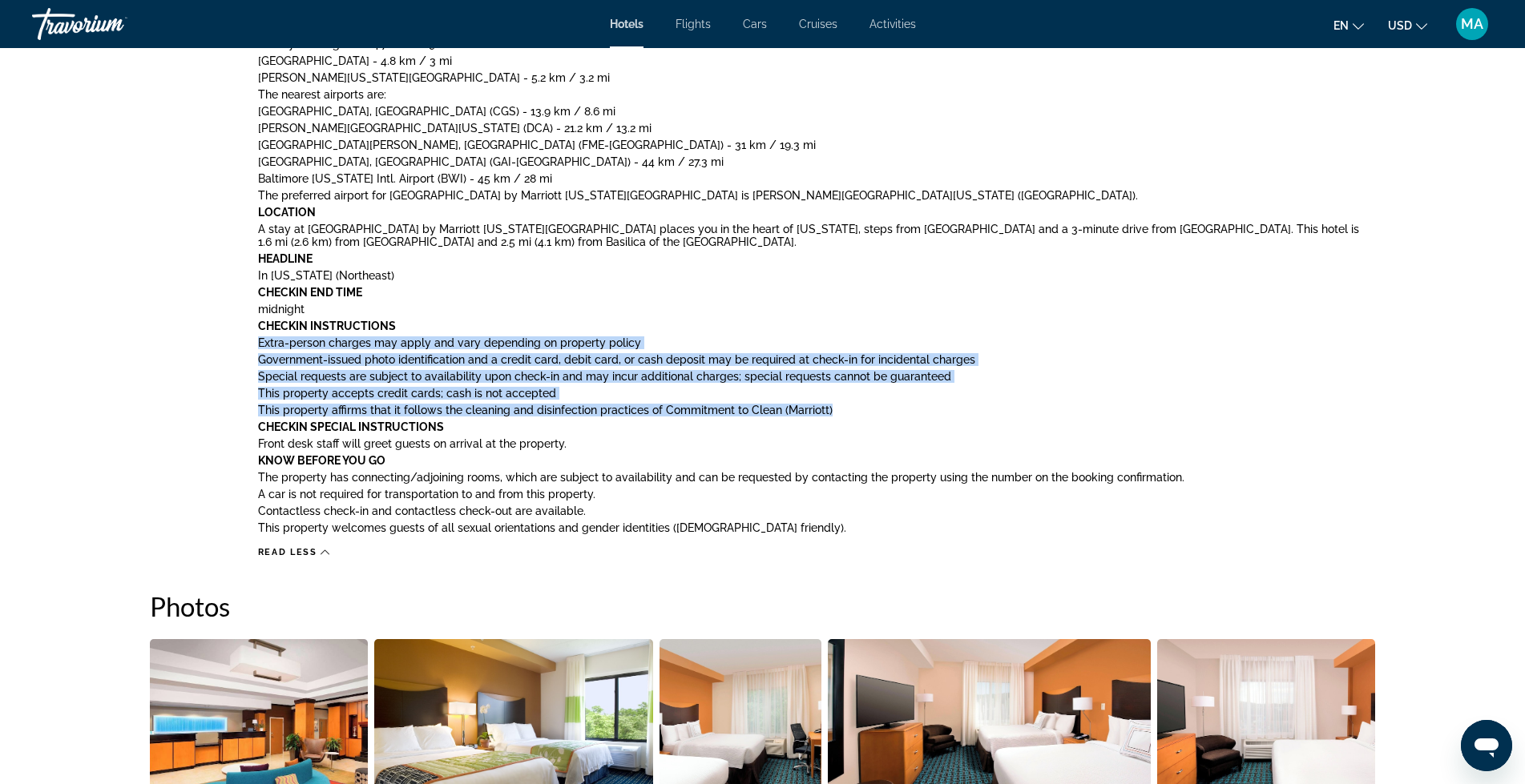
scroll to position [1081, 0]
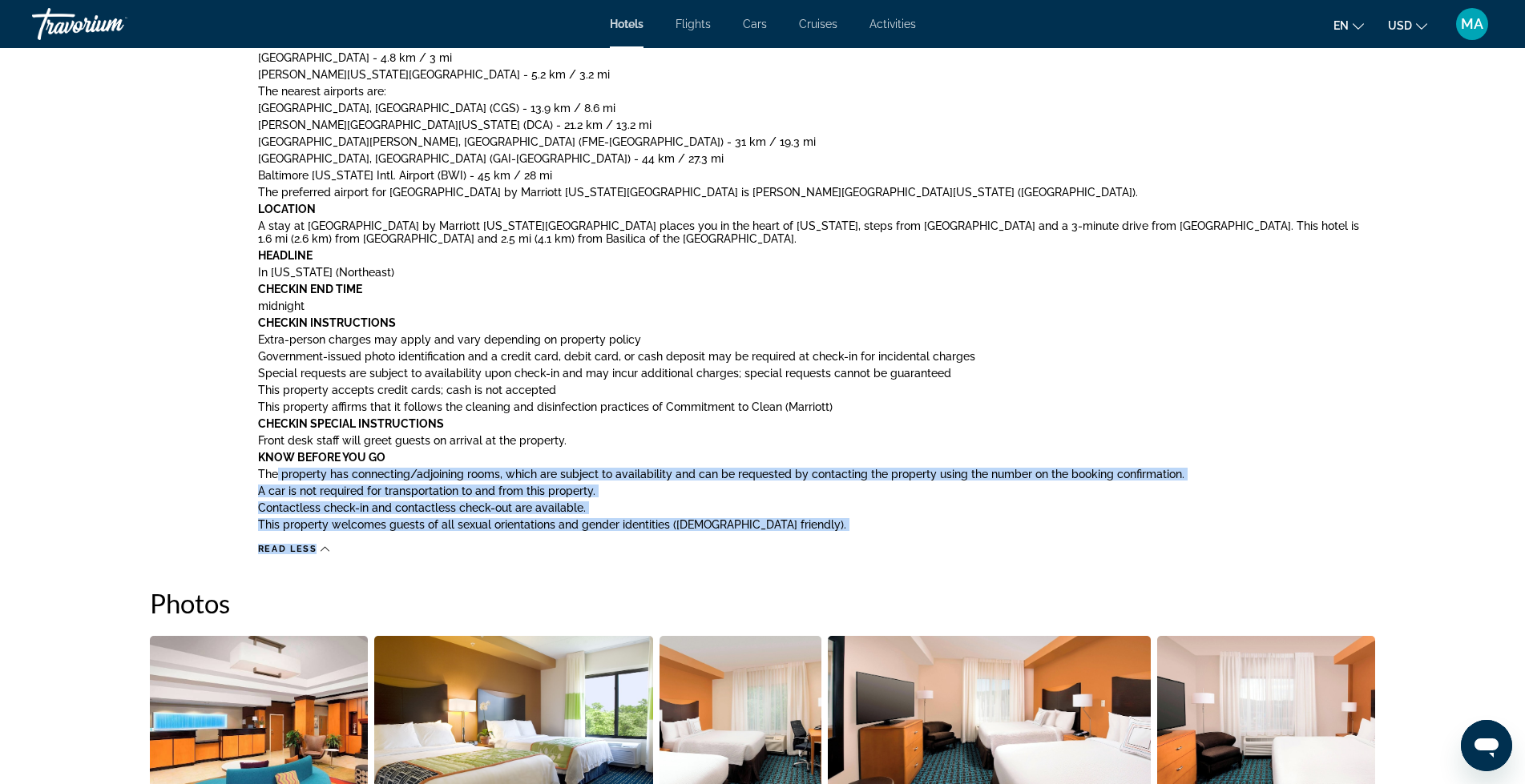
drag, startPoint x: 786, startPoint y: 537, endPoint x: 276, endPoint y: 479, distance: 513.3
click at [276, 479] on div "Type Hotel Address [STREET_ADDRESS][US_STATE][US_STATE] Description Amenities T…" at bounding box center [762, 66] width 1226 height 979
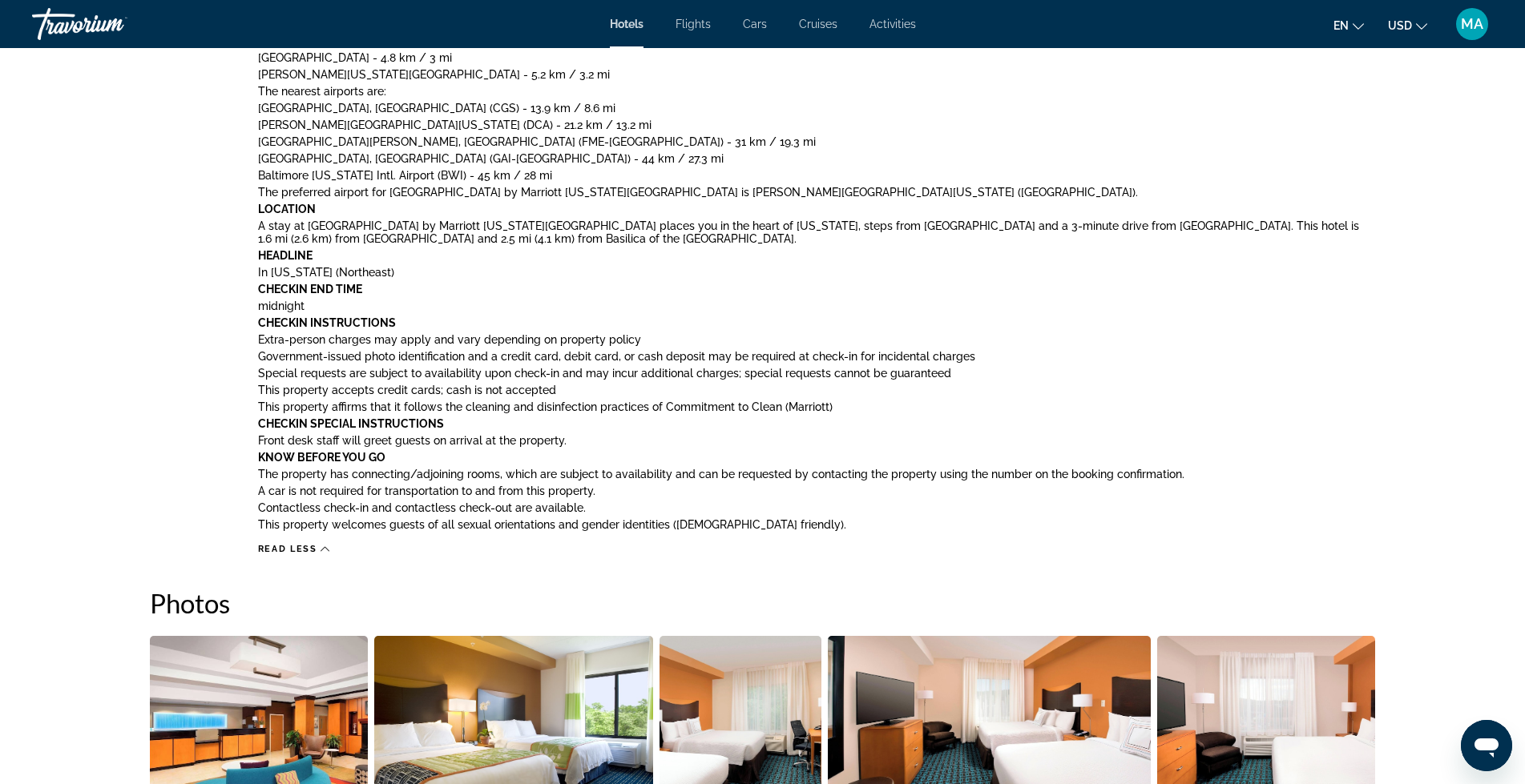
click at [269, 472] on p "The property has connecting/adjoining rooms, which are subject to availability …" at bounding box center [817, 474] width 1118 height 12
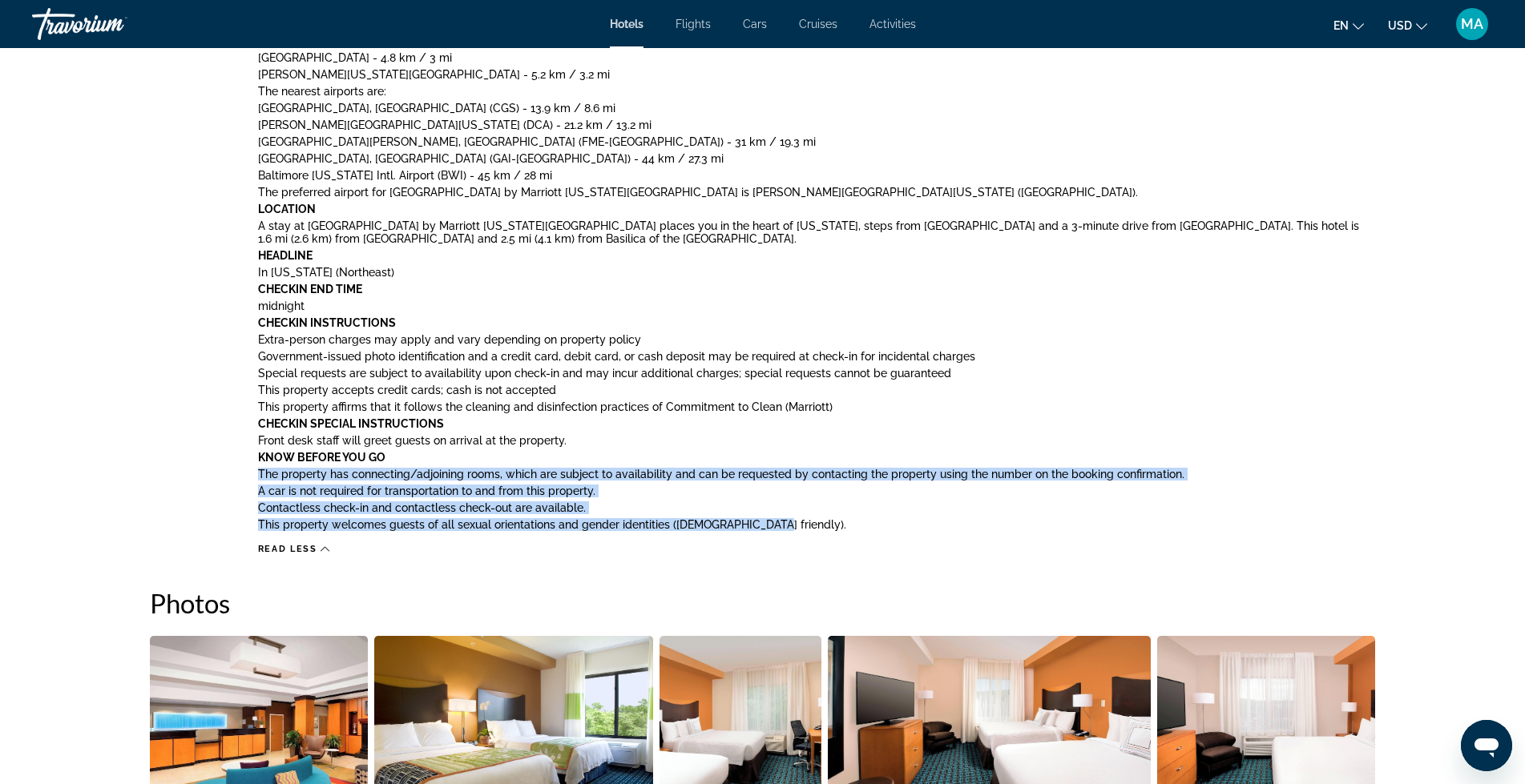
drag, startPoint x: 259, startPoint y: 471, endPoint x: 782, endPoint y: 518, distance: 525.1
click at [787, 520] on div "Amenities Take advantage of recreation opportunities such as a 24-hour fitness …" at bounding box center [817, 81] width 1118 height 910
copy div "The property has connecting/adjoining rooms, which are subject to availability …"
